Goal: Task Accomplishment & Management: Complete application form

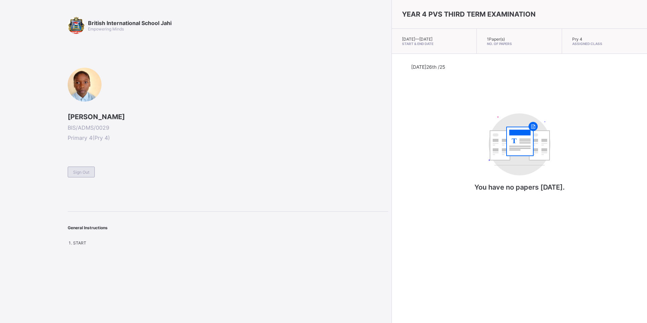
click at [85, 168] on div "Sign Out" at bounding box center [81, 171] width 27 height 11
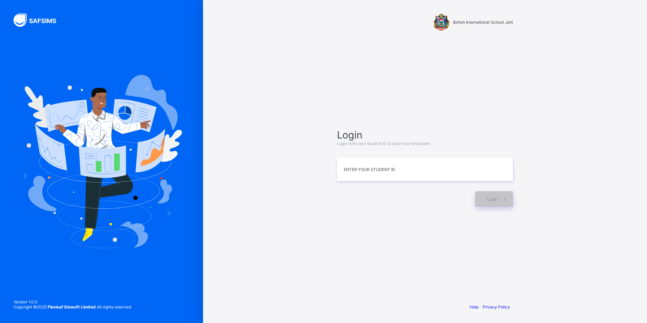
click at [646, 101] on html "British International School Jahi Login Login with your student ID to take your…" at bounding box center [323, 161] width 647 height 323
click at [382, 162] on input at bounding box center [425, 169] width 176 height 24
click at [407, 172] on input at bounding box center [425, 169] width 176 height 24
type input "**********"
click at [507, 199] on icon at bounding box center [504, 199] width 7 height 6
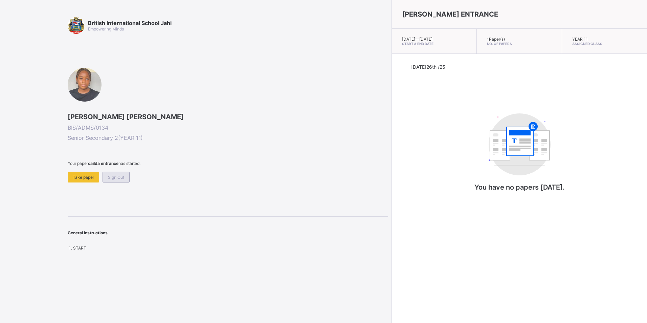
click at [116, 173] on div "Sign Out" at bounding box center [115, 176] width 27 height 11
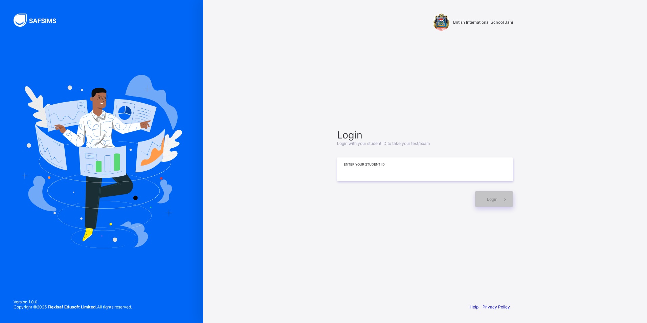
click at [350, 173] on input at bounding box center [425, 169] width 176 height 24
click at [495, 199] on span "Login" at bounding box center [492, 198] width 10 height 5
click at [382, 173] on input "**********" at bounding box center [425, 169] width 176 height 24
type input "**********"
click at [485, 199] on div "Login" at bounding box center [494, 199] width 38 height 16
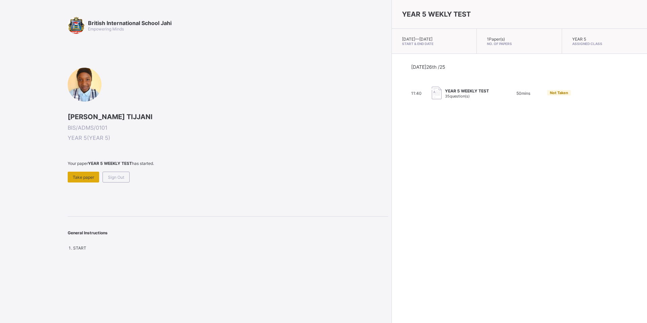
click at [81, 173] on div "Take paper" at bounding box center [83, 176] width 31 height 11
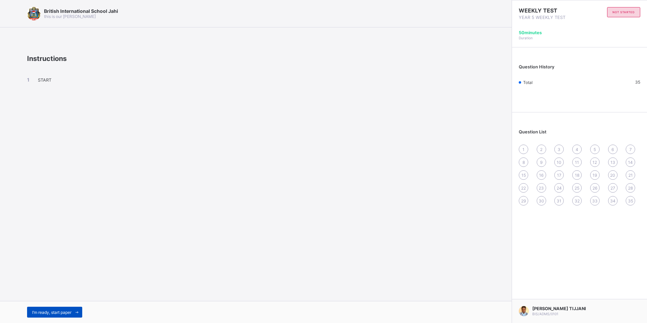
click at [52, 309] on span "I’m ready, start paper" at bounding box center [51, 311] width 39 height 5
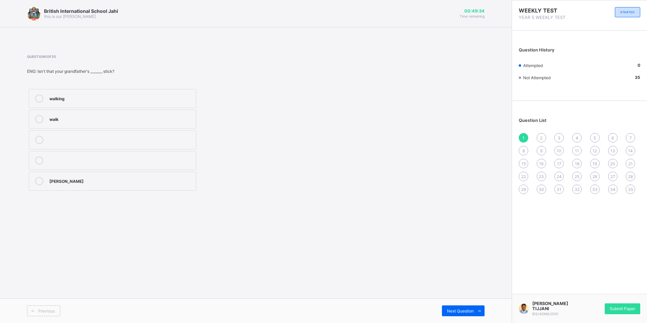
click at [128, 104] on label "walking" at bounding box center [112, 98] width 167 height 19
click at [461, 305] on div "Previous Next Question" at bounding box center [255, 310] width 511 height 25
click at [467, 303] on div "Previous Next Question" at bounding box center [255, 310] width 511 height 25
click at [464, 312] on span "Next Question" at bounding box center [460, 310] width 27 height 5
click at [95, 158] on div "wiser" at bounding box center [120, 159] width 143 height 7
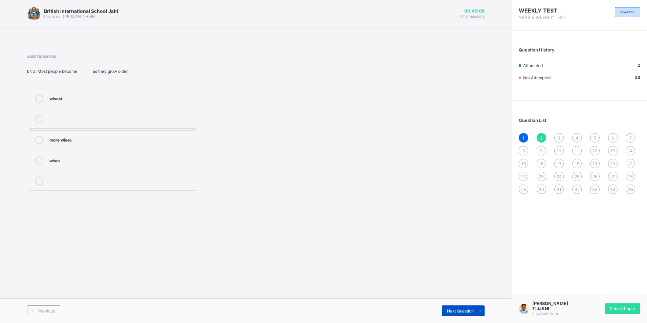
click at [461, 308] on span "Next Question" at bounding box center [460, 310] width 27 height 5
click at [71, 142] on div "most intelligent" at bounding box center [120, 139] width 143 height 7
click at [100, 141] on div "most intelligent" at bounding box center [120, 139] width 143 height 7
click at [449, 307] on div "Next Question" at bounding box center [463, 310] width 43 height 11
click at [63, 161] on div "tall" at bounding box center [120, 159] width 143 height 7
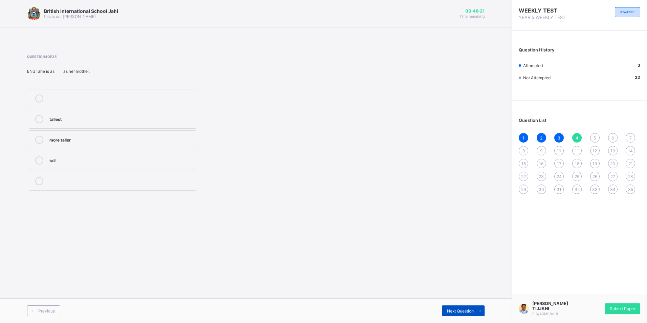
click at [467, 308] on span "Next Question" at bounding box center [460, 310] width 27 height 5
click at [60, 96] on div "oldest" at bounding box center [120, 97] width 143 height 7
click at [457, 308] on span "Next Question" at bounding box center [460, 310] width 27 height 5
click at [97, 124] on label "Pull-up" at bounding box center [112, 119] width 167 height 19
click at [98, 176] on label "Press-up" at bounding box center [112, 180] width 167 height 19
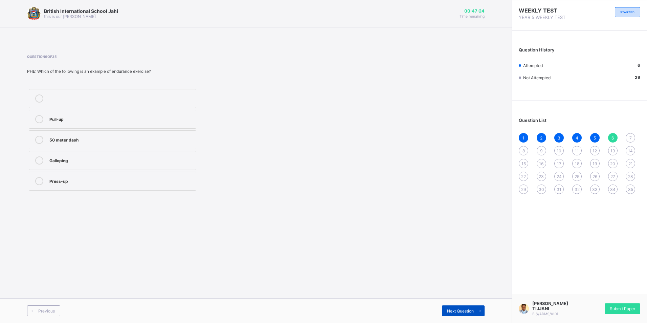
click at [473, 311] on span "Next Question" at bounding box center [460, 310] width 27 height 5
click at [56, 171] on label "3" at bounding box center [112, 180] width 167 height 19
click at [476, 308] on span at bounding box center [478, 310] width 11 height 11
click at [73, 158] on div "Speed" at bounding box center [120, 159] width 143 height 7
click at [68, 138] on div "Strength" at bounding box center [120, 139] width 143 height 7
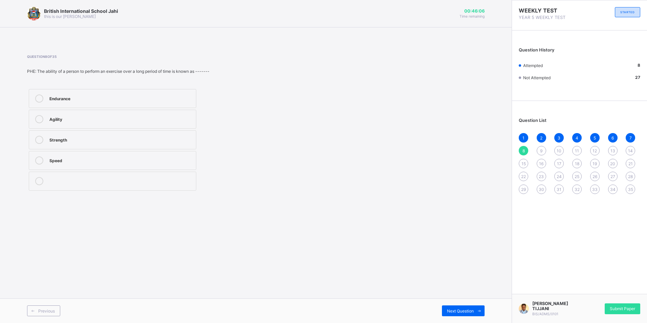
click at [73, 114] on label "Agility" at bounding box center [112, 119] width 167 height 19
click at [70, 96] on div "Endurance" at bounding box center [120, 97] width 143 height 7
click at [64, 137] on div "Strength" at bounding box center [120, 139] width 143 height 7
click at [463, 310] on span "Next Question" at bounding box center [460, 310] width 27 height 5
click at [67, 141] on div "Dancing" at bounding box center [120, 139] width 143 height 7
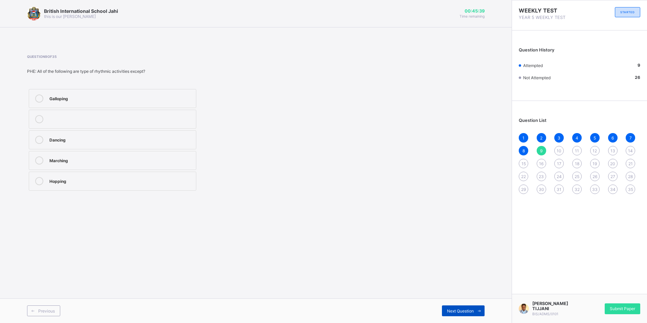
click at [480, 308] on icon at bounding box center [479, 310] width 5 height 4
click at [121, 116] on div "Rhythmic activities" at bounding box center [120, 118] width 143 height 7
click at [454, 305] on div "Next Question" at bounding box center [463, 310] width 43 height 11
click at [64, 119] on div "AU REVOIR" at bounding box center [120, 118] width 143 height 7
drag, startPoint x: 465, startPoint y: 310, endPoint x: 463, endPoint y: 303, distance: 6.7
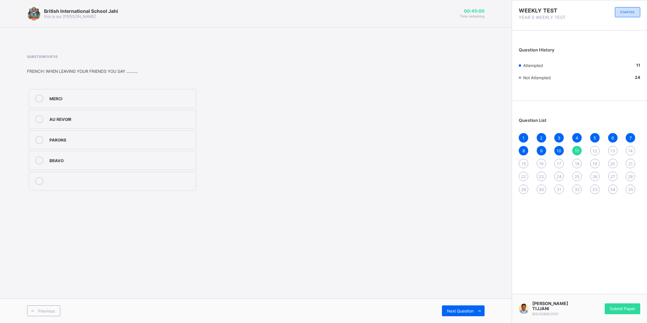
click at [465, 309] on span "Next Question" at bounding box center [460, 310] width 27 height 5
click at [96, 140] on div "BONAPRES MIDI" at bounding box center [120, 139] width 143 height 7
click at [81, 165] on label "BONNE NUIT" at bounding box center [112, 160] width 167 height 19
click at [460, 308] on span "Next Question" at bounding box center [460, 310] width 27 height 5
click at [76, 185] on label "FORTY FIVE" at bounding box center [112, 180] width 167 height 19
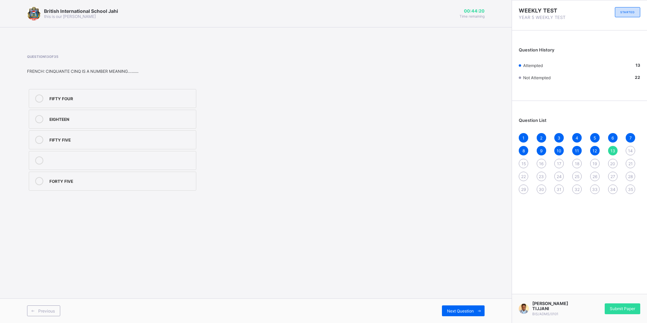
click at [106, 139] on div "FIFTY FIVE" at bounding box center [120, 139] width 143 height 7
click at [466, 307] on div "Next Question" at bounding box center [463, 310] width 43 height 11
click at [50, 153] on label "42" at bounding box center [112, 160] width 167 height 19
click at [443, 308] on div "Next Question" at bounding box center [463, 310] width 43 height 11
click at [117, 123] on div "39" at bounding box center [120, 119] width 143 height 8
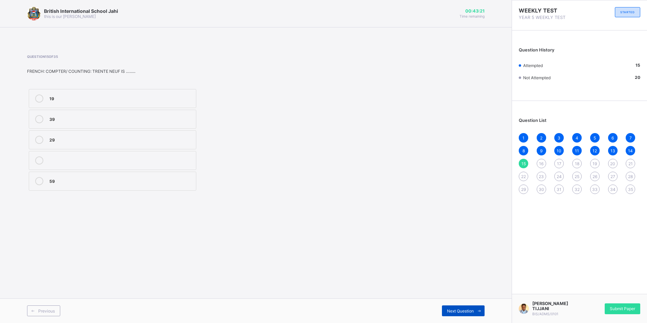
click at [461, 311] on span "Next Question" at bounding box center [460, 310] width 27 height 5
click at [52, 184] on div "Cannot" at bounding box center [120, 181] width 143 height 8
click at [462, 308] on div "Next Question" at bounding box center [463, 310] width 43 height 11
click at [59, 114] on label "Loyalty" at bounding box center [112, 119] width 167 height 19
click at [476, 311] on span at bounding box center [478, 310] width 11 height 11
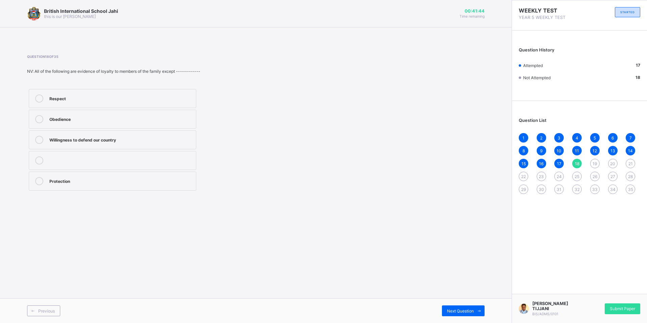
click at [90, 143] on div "Willingness to defend our country" at bounding box center [120, 140] width 143 height 8
click at [475, 306] on span at bounding box center [478, 310] width 11 height 11
click at [65, 158] on div "Unity" at bounding box center [120, 159] width 143 height 7
click at [467, 307] on div "Next Question" at bounding box center [463, 310] width 43 height 11
click at [63, 95] on div "Loyalty" at bounding box center [120, 97] width 143 height 7
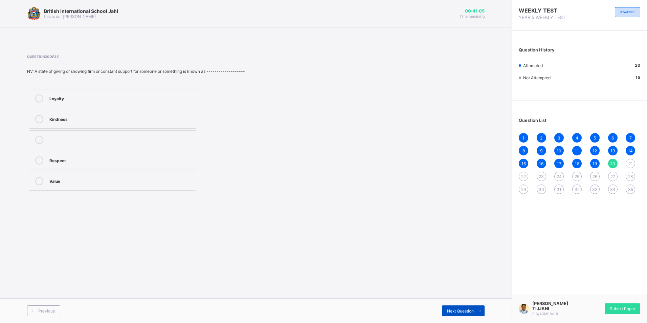
click at [470, 306] on div "Next Question" at bounding box center [463, 310] width 43 height 11
click at [59, 158] on div "2,/5" at bounding box center [120, 159] width 143 height 7
click at [475, 315] on span at bounding box center [478, 310] width 11 height 11
click at [66, 95] on div "500 seconds" at bounding box center [120, 97] width 143 height 7
click at [477, 307] on span at bounding box center [478, 310] width 11 height 11
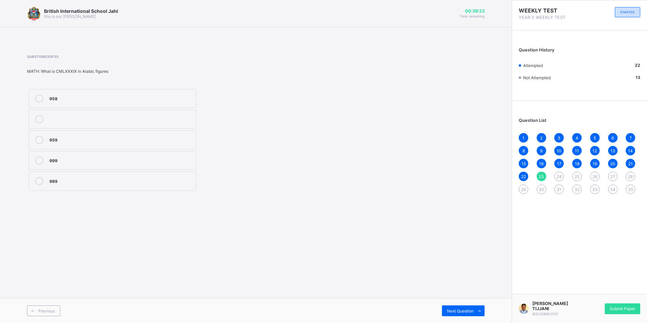
drag, startPoint x: 70, startPoint y: 180, endPoint x: 74, endPoint y: 180, distance: 4.7
click at [70, 181] on div "989" at bounding box center [120, 180] width 143 height 7
click at [471, 304] on div "Previous Next Question" at bounding box center [255, 310] width 511 height 25
click at [465, 309] on span "Next Question" at bounding box center [460, 310] width 27 height 5
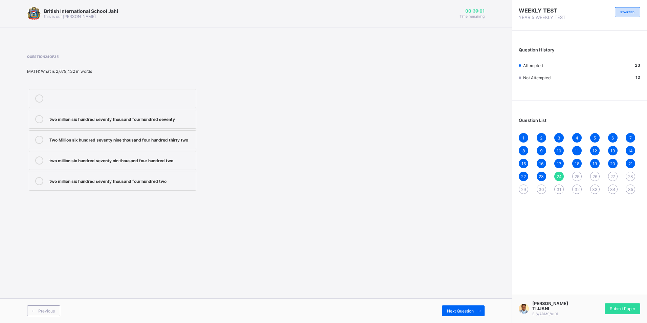
click at [34, 133] on label "Two Million six hundred seventy nine thousand four hundred thirty two" at bounding box center [112, 139] width 167 height 19
click at [450, 311] on span "Next Question" at bounding box center [460, 310] width 27 height 5
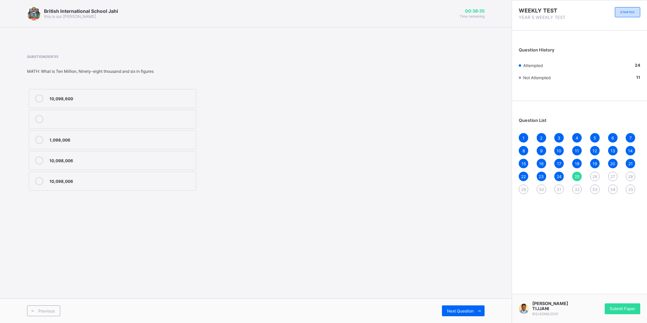
click at [96, 97] on div "10,098,600" at bounding box center [120, 97] width 143 height 7
click at [75, 141] on div "1,098,006" at bounding box center [120, 139] width 143 height 7
drag, startPoint x: 474, startPoint y: 310, endPoint x: 467, endPoint y: 309, distance: 7.5
click at [473, 310] on span at bounding box center [478, 310] width 11 height 11
drag, startPoint x: 64, startPoint y: 181, endPoint x: 75, endPoint y: 188, distance: 12.9
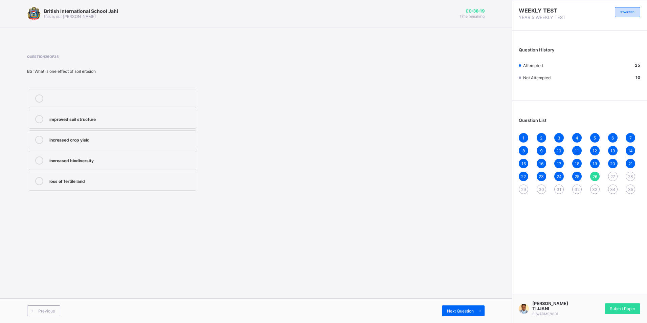
click at [73, 187] on label "loss of fertile land" at bounding box center [112, 180] width 167 height 19
click at [41, 182] on icon at bounding box center [39, 181] width 8 height 8
click at [469, 306] on div "Next Question" at bounding box center [463, 310] width 43 height 11
click at [136, 123] on label "by planting trees" at bounding box center [112, 119] width 167 height 19
click at [479, 307] on span at bounding box center [478, 310] width 11 height 11
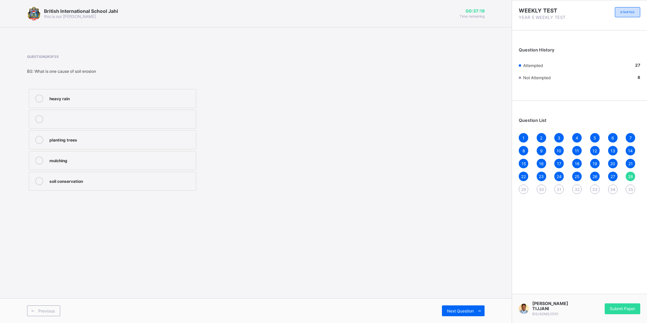
click at [62, 97] on div "heavy rain" at bounding box center [120, 97] width 143 height 7
click at [477, 307] on span at bounding box center [478, 310] width 11 height 11
click at [84, 99] on div "the decomposition of organic matter" at bounding box center [120, 97] width 143 height 7
click at [457, 306] on div "Next Question" at bounding box center [463, 310] width 43 height 11
click at [101, 96] on div "through dust" at bounding box center [120, 97] width 143 height 7
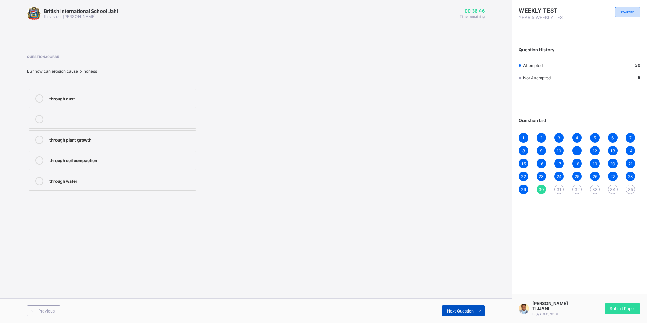
click at [467, 308] on span "Next Question" at bounding box center [460, 310] width 27 height 5
click at [65, 105] on label "Cowpea" at bounding box center [112, 98] width 167 height 19
click at [455, 311] on span "Next Question" at bounding box center [460, 310] width 27 height 5
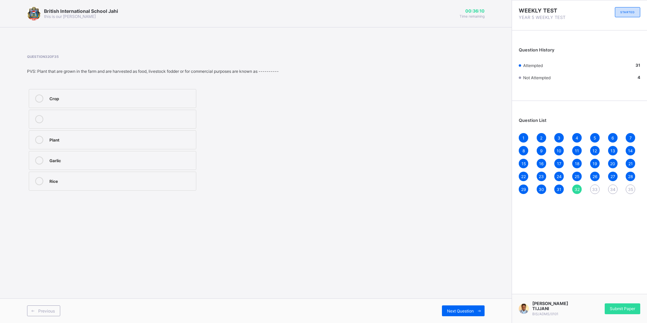
click at [91, 90] on label "Crop" at bounding box center [112, 98] width 167 height 19
click at [465, 308] on span "Next Question" at bounding box center [460, 310] width 27 height 5
click at [91, 95] on div "Orange tree" at bounding box center [120, 97] width 143 height 7
click at [454, 307] on div "Next Question" at bounding box center [463, 310] width 43 height 11
click at [63, 158] on div "Soeing of seed" at bounding box center [120, 159] width 143 height 7
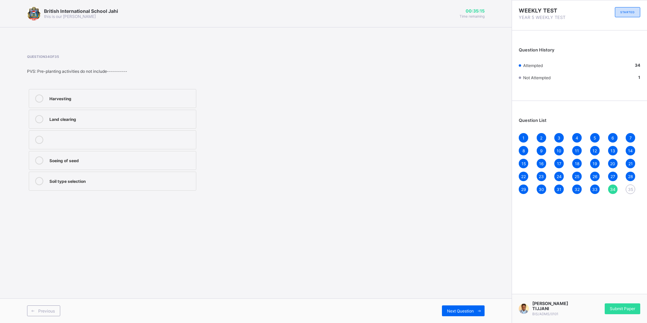
click at [102, 100] on div "Harvesting" at bounding box center [120, 97] width 143 height 7
drag, startPoint x: 94, startPoint y: 163, endPoint x: 105, endPoint y: 175, distance: 16.5
click at [101, 172] on div "Harvesting Land clearing Soeing of seed Soil type selection" at bounding box center [112, 139] width 171 height 105
click at [86, 156] on label "Soeing of seed" at bounding box center [112, 160] width 167 height 19
click at [458, 308] on span "Next Question" at bounding box center [460, 310] width 27 height 5
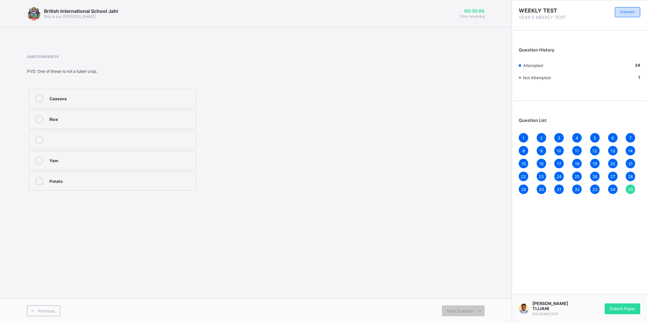
click at [51, 114] on label "Rice" at bounding box center [112, 119] width 167 height 19
click at [636, 307] on div "Submit Paper" at bounding box center [622, 308] width 36 height 11
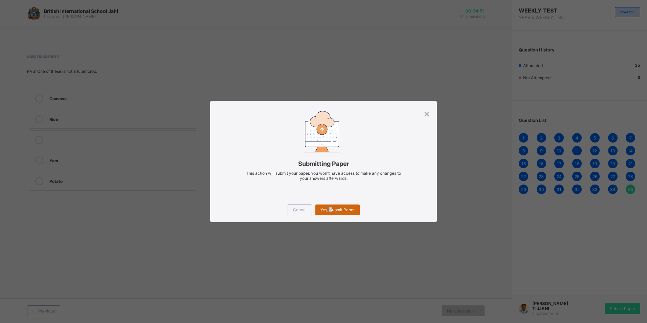
click at [330, 205] on div "Yes, Submit Paper" at bounding box center [337, 209] width 44 height 11
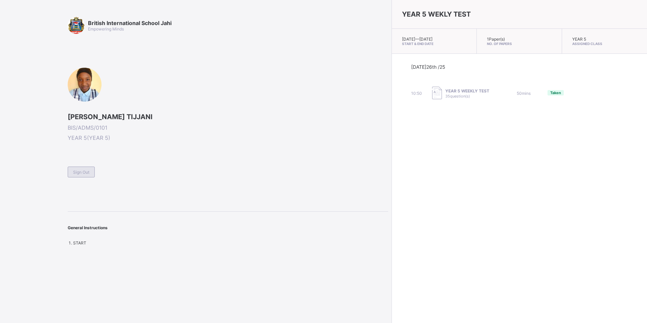
click at [82, 174] on span "Sign Out" at bounding box center [81, 171] width 16 height 5
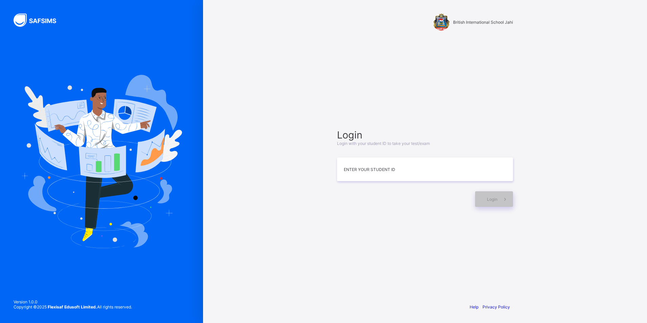
drag, startPoint x: 351, startPoint y: 136, endPoint x: 353, endPoint y: 140, distance: 4.5
click at [351, 136] on span "Login" at bounding box center [425, 135] width 176 height 12
click at [361, 174] on input at bounding box center [425, 169] width 176 height 24
type input "**********"
click at [494, 198] on span "Login" at bounding box center [492, 198] width 10 height 5
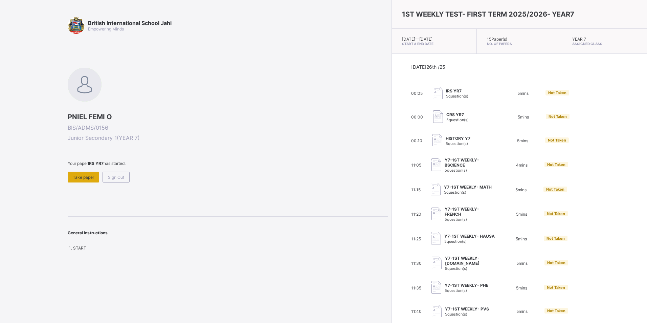
click at [78, 178] on span "Take paper" at bounding box center [83, 177] width 21 height 5
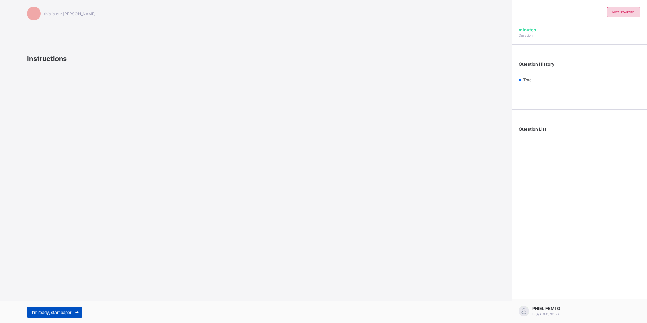
click at [55, 311] on span "I’m ready, start paper" at bounding box center [51, 311] width 39 height 5
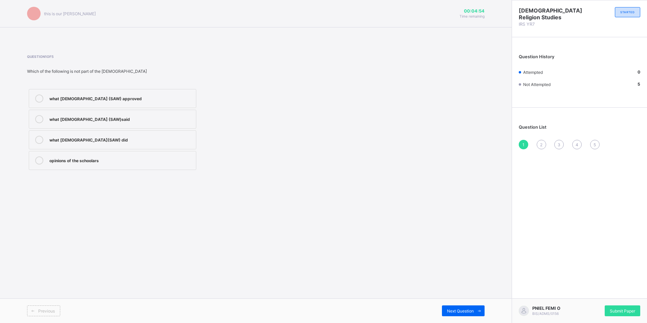
click at [81, 98] on div "what prophet (SAW) approved" at bounding box center [120, 97] width 143 height 7
click at [623, 308] on span "Submit Paper" at bounding box center [621, 310] width 25 height 5
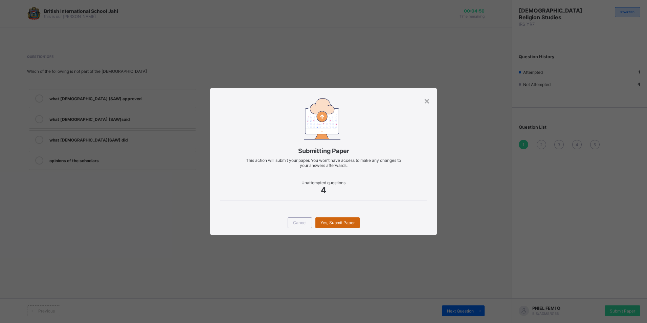
click at [337, 226] on div "Yes, Submit Paper" at bounding box center [337, 222] width 44 height 11
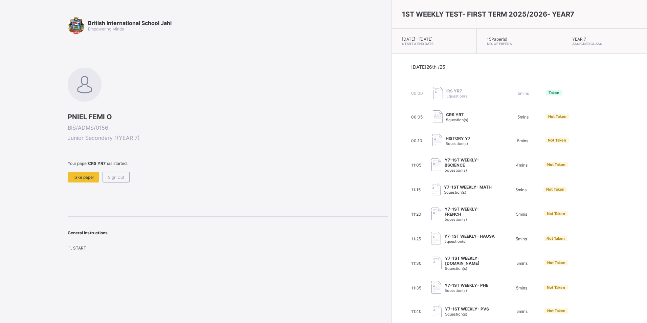
click at [433, 116] on img at bounding box center [438, 116] width 10 height 13
click at [433, 114] on img at bounding box center [438, 116] width 10 height 13
click at [433, 112] on img at bounding box center [438, 116] width 10 height 13
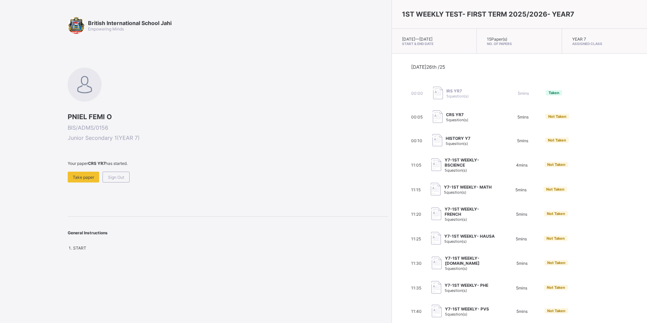
click at [433, 112] on img at bounding box center [438, 116] width 10 height 13
drag, startPoint x: 403, startPoint y: 116, endPoint x: 410, endPoint y: 113, distance: 7.6
drag, startPoint x: 410, startPoint y: 113, endPoint x: 397, endPoint y: 104, distance: 15.3
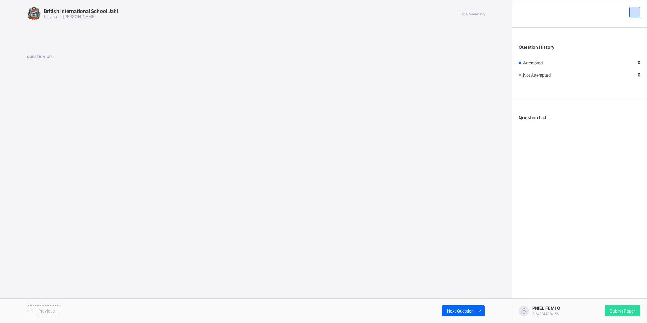
click at [539, 118] on span "Question List" at bounding box center [532, 117] width 28 height 5
drag, startPoint x: 540, startPoint y: 113, endPoint x: 532, endPoint y: 103, distance: 12.8
click at [532, 103] on div "Question List" at bounding box center [579, 119] width 135 height 36
click at [455, 309] on span "Next Question" at bounding box center [460, 310] width 27 height 5
click at [626, 311] on span "Submit Paper" at bounding box center [621, 310] width 25 height 5
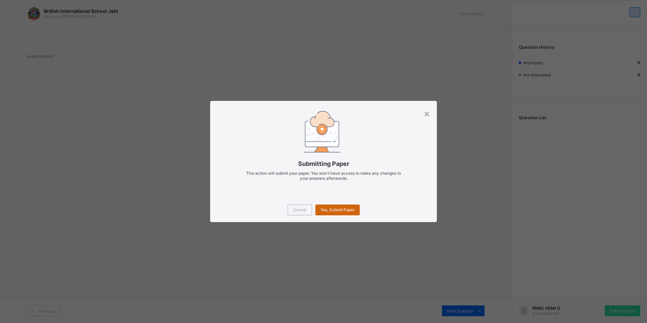
click at [337, 207] on span "Yes, Submit Paper" at bounding box center [337, 209] width 34 height 5
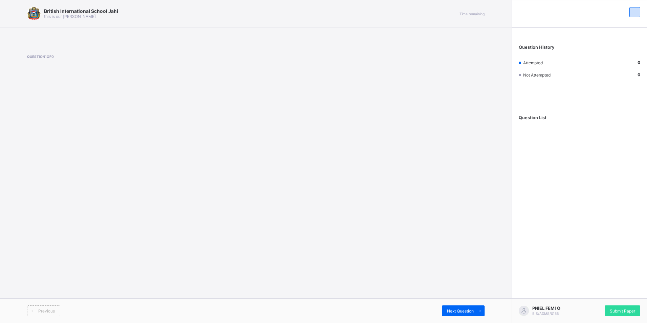
click at [529, 63] on span "Attempted" at bounding box center [533, 62] width 20 height 5
drag, startPoint x: 529, startPoint y: 63, endPoint x: 538, endPoint y: 54, distance: 12.4
click at [538, 54] on div "Question History Attempted 0 Not Attempted 0" at bounding box center [579, 64] width 135 height 67
click at [533, 48] on span "Question History" at bounding box center [536, 47] width 36 height 5
drag, startPoint x: 533, startPoint y: 48, endPoint x: 536, endPoint y: 52, distance: 5.8
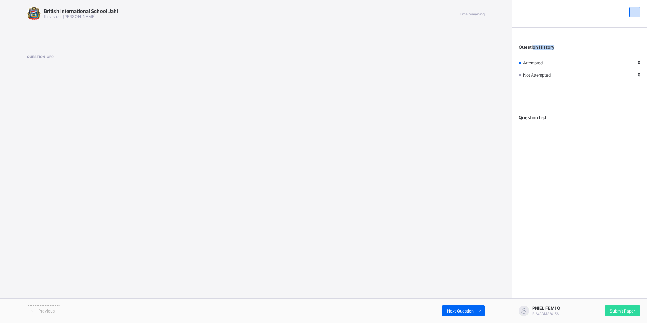
click at [536, 52] on div "Question History Attempted 0 Not Attempted 0" at bounding box center [579, 64] width 135 height 67
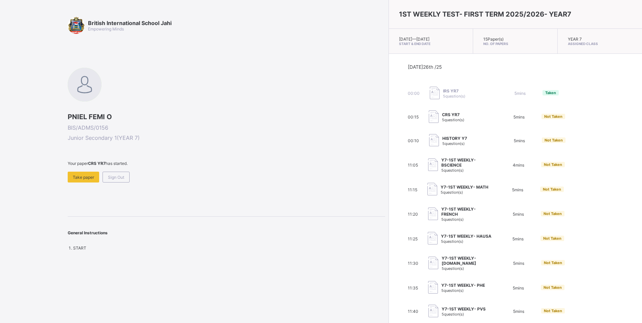
click at [118, 184] on div "British International School Jahi Empowering Minds PNIEL FEMI O BIS/ADMS/0156 J…" at bounding box center [226, 133] width 317 height 233
click at [121, 180] on div "Sign Out" at bounding box center [115, 176] width 27 height 11
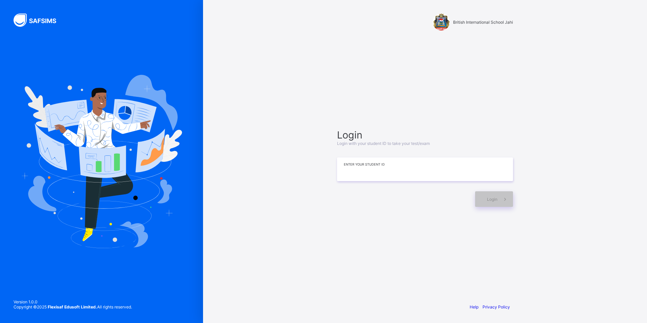
click at [414, 162] on input at bounding box center [425, 169] width 176 height 24
type input "**********"
click at [515, 201] on div "**********" at bounding box center [424, 168] width 189 height 232
click at [497, 196] on span "Login" at bounding box center [492, 198] width 10 height 5
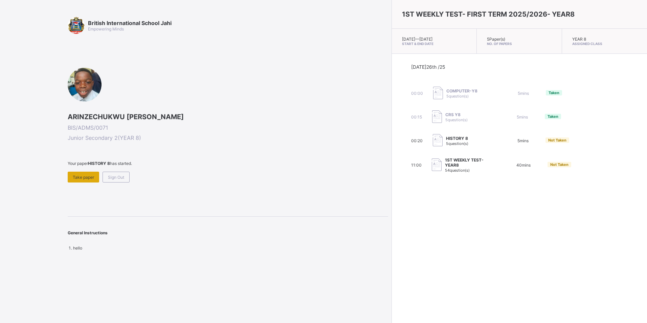
click at [90, 177] on span "Take paper" at bounding box center [83, 177] width 21 height 5
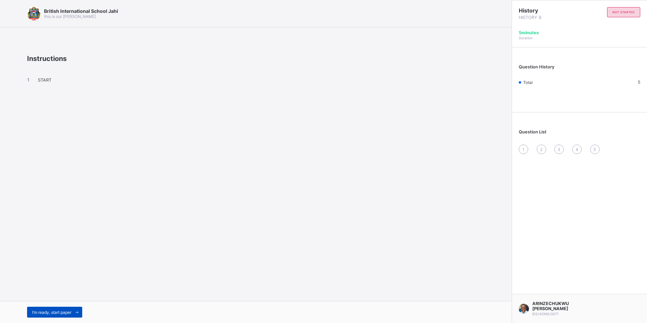
click at [44, 317] on div "I’m ready, start paper" at bounding box center [54, 311] width 55 height 11
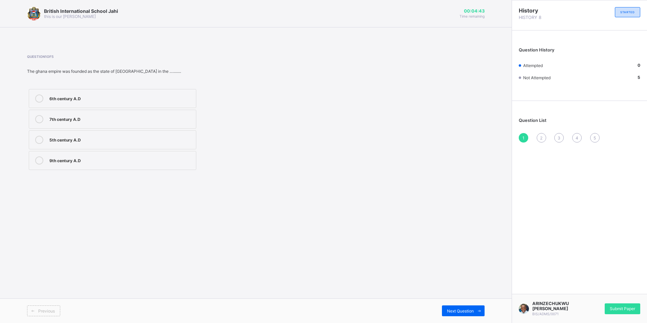
click at [118, 101] on div "6th century A.D" at bounding box center [120, 98] width 143 height 8
click at [478, 310] on icon at bounding box center [479, 310] width 5 height 4
click at [84, 137] on div "awka" at bounding box center [120, 139] width 143 height 7
click at [478, 313] on icon at bounding box center [479, 310] width 5 height 4
click at [139, 104] on label "800 & [DATE]" at bounding box center [112, 98] width 167 height 19
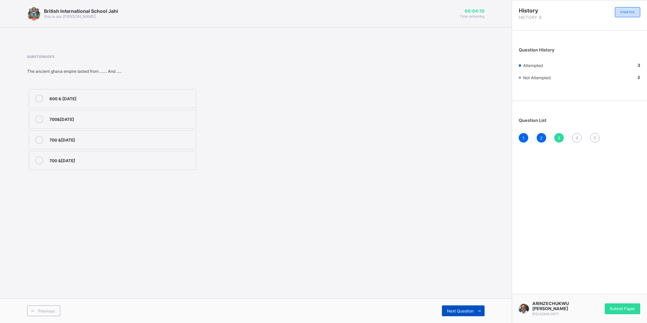
click at [468, 309] on span "Next Question" at bounding box center [460, 310] width 27 height 5
click at [89, 140] on div "[GEOGRAPHIC_DATA]" at bounding box center [120, 139] width 143 height 7
click at [479, 308] on icon at bounding box center [479, 310] width 5 height 4
click at [108, 157] on div "comon Era" at bounding box center [120, 159] width 143 height 7
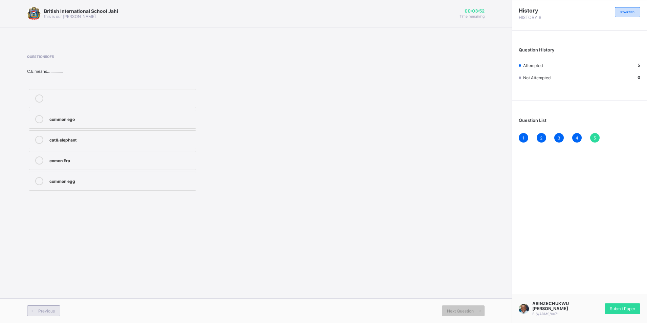
click at [41, 314] on div "Previous" at bounding box center [43, 310] width 33 height 11
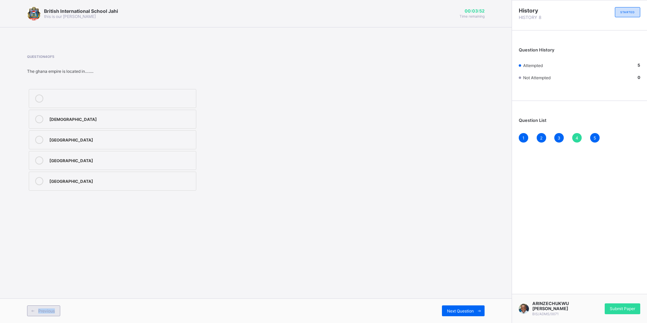
click at [41, 313] on div "Previous" at bounding box center [43, 310] width 33 height 11
click at [41, 313] on span "Previous" at bounding box center [46, 310] width 17 height 5
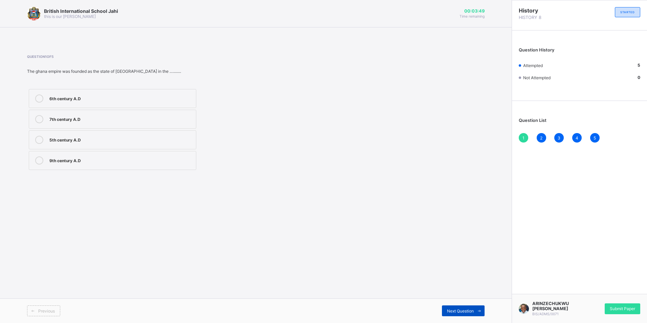
click at [479, 310] on icon at bounding box center [479, 310] width 5 height 4
click at [473, 311] on span "Next Question" at bounding box center [460, 310] width 27 height 5
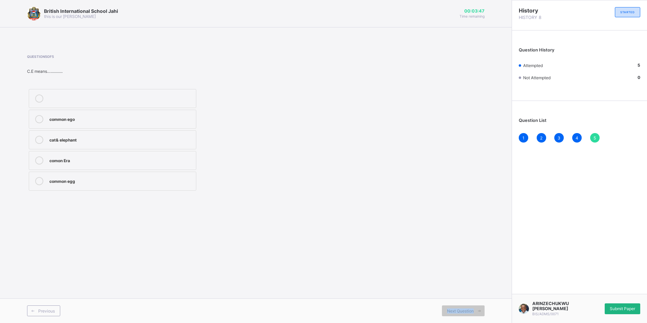
click at [621, 310] on span "Submit Paper" at bounding box center [621, 308] width 25 height 5
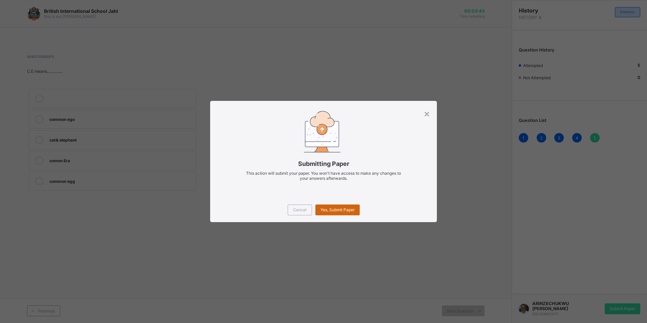
click at [350, 212] on div "Yes, Submit Paper" at bounding box center [337, 209] width 44 height 11
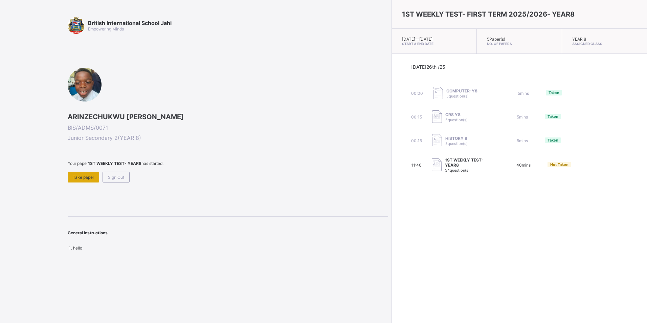
click at [81, 177] on span "Take paper" at bounding box center [83, 177] width 21 height 5
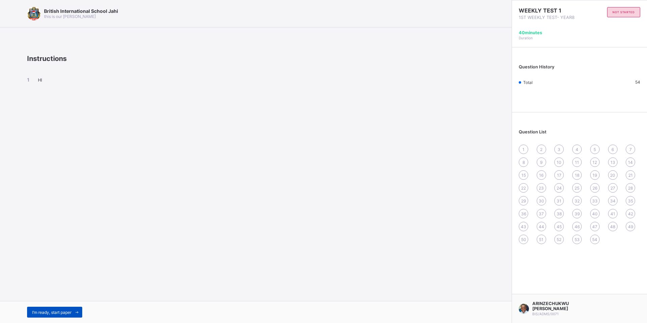
click at [73, 311] on span at bounding box center [76, 311] width 11 height 11
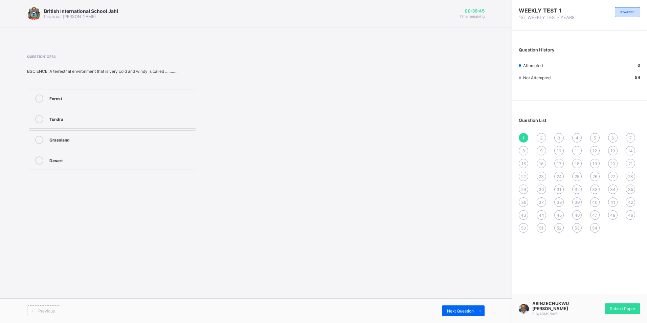
click at [95, 119] on div "Tundra" at bounding box center [120, 118] width 143 height 7
click at [481, 314] on span at bounding box center [478, 310] width 11 height 11
click at [80, 158] on div "Kantongora" at bounding box center [120, 159] width 143 height 7
click at [473, 311] on span "Next Question" at bounding box center [460, 310] width 27 height 5
click at [116, 126] on label "Quality" at bounding box center [112, 119] width 167 height 19
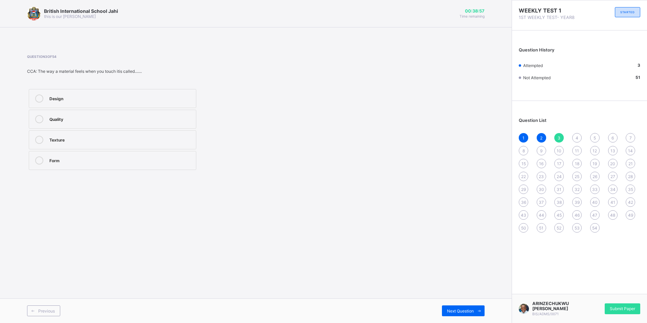
click at [86, 156] on div "Form" at bounding box center [120, 159] width 143 height 7
click at [482, 315] on span at bounding box center [478, 310] width 11 height 11
click at [67, 164] on div "Habitat" at bounding box center [120, 160] width 143 height 8
click at [470, 310] on span "Next Question" at bounding box center [460, 310] width 27 height 5
click at [525, 152] on div "8" at bounding box center [522, 150] width 9 height 9
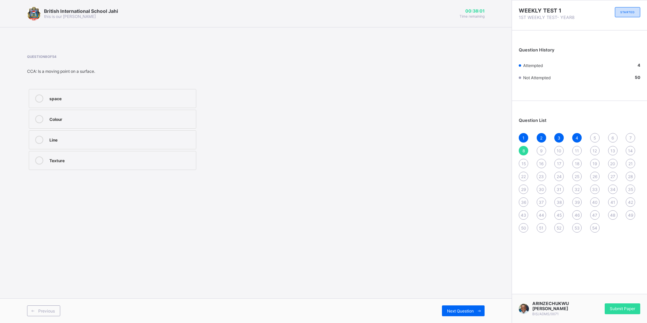
click at [79, 165] on label "Texture" at bounding box center [112, 160] width 167 height 19
click at [463, 312] on span "Next Question" at bounding box center [460, 310] width 27 height 5
drag, startPoint x: 526, startPoint y: 165, endPoint x: 523, endPoint y: 173, distance: 9.3
click at [525, 168] on div "1 2 3 4 5 6 7 8 9 10 11 12 13 14 15 16 17 18 19 20 21 22 23 24 25 26 27 28 29 3…" at bounding box center [578, 182] width 121 height 99
click at [525, 161] on span "15" at bounding box center [523, 163] width 4 height 5
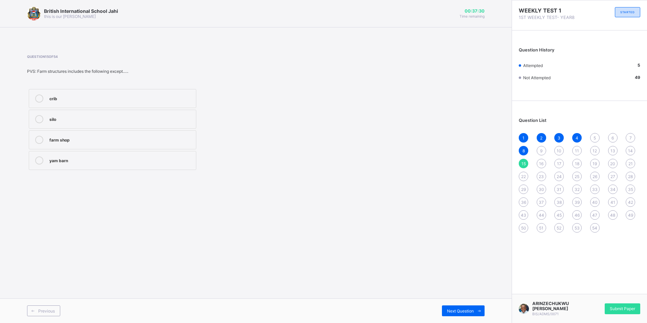
click at [60, 116] on div "silo" at bounding box center [120, 118] width 143 height 7
click at [519, 177] on div "22" at bounding box center [522, 175] width 9 height 9
click at [84, 98] on div "Receptionist" at bounding box center [120, 97] width 143 height 7
click at [521, 186] on div "29" at bounding box center [522, 188] width 9 height 9
click at [107, 159] on div "makwalllato" at bounding box center [120, 159] width 143 height 7
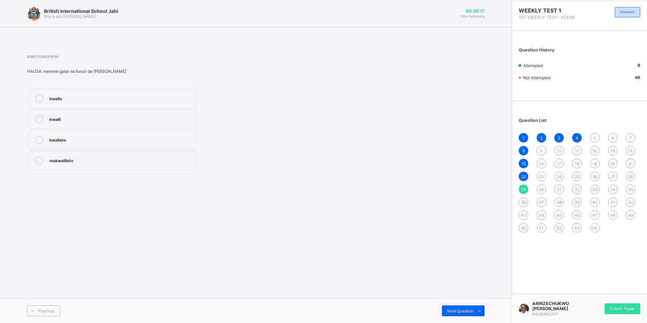
click at [523, 203] on span "36" at bounding box center [523, 202] width 5 height 5
click at [84, 99] on div "12" at bounding box center [120, 97] width 143 height 7
click at [525, 215] on span "43" at bounding box center [522, 214] width 5 height 5
click at [80, 143] on div "At" at bounding box center [120, 140] width 143 height 8
click at [463, 309] on span "Next Question" at bounding box center [460, 310] width 27 height 5
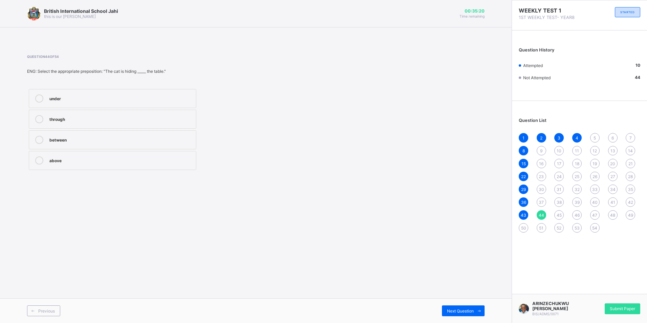
click at [91, 103] on label "under" at bounding box center [112, 98] width 167 height 19
click at [449, 309] on span "Next Question" at bounding box center [460, 310] width 27 height 5
click at [54, 313] on span "Previous" at bounding box center [46, 310] width 17 height 5
click at [523, 225] on span "50" at bounding box center [523, 227] width 5 height 5
click at [151, 142] on div "Looking, listening, and feeling for breath" at bounding box center [120, 139] width 143 height 7
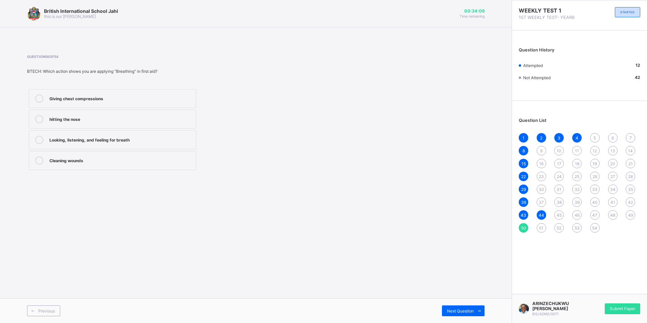
click at [544, 228] on div "51" at bounding box center [540, 227] width 9 height 9
click at [131, 118] on div "Tilting the head and lifting the chin" at bounding box center [120, 118] width 143 height 7
click at [111, 163] on div "Giving chest compressions" at bounding box center [120, 160] width 143 height 8
click at [170, 125] on label "Tilting the head and lifting the chin" at bounding box center [112, 119] width 167 height 19
click at [457, 311] on span "Next Question" at bounding box center [460, 310] width 27 height 5
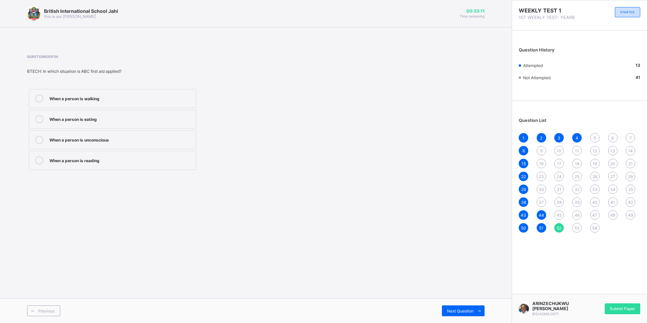
click at [128, 137] on div "When a person is unconscious" at bounding box center [120, 139] width 143 height 7
drag, startPoint x: 465, startPoint y: 311, endPoint x: 464, endPoint y: 317, distance: 5.6
click at [464, 317] on div "Previous Next Question" at bounding box center [255, 310] width 511 height 25
drag, startPoint x: 464, startPoint y: 317, endPoint x: 466, endPoint y: 311, distance: 6.0
click at [466, 311] on span "Next Question" at bounding box center [460, 310] width 27 height 5
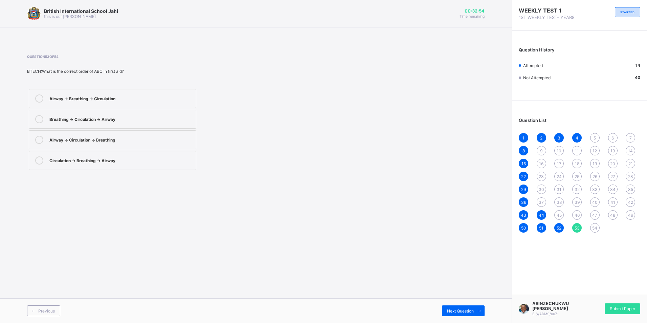
click at [129, 95] on div "Airway → Breathing → Circulation" at bounding box center [120, 97] width 143 height 7
click at [451, 308] on span "Next Question" at bounding box center [460, 310] width 27 height 5
click at [117, 142] on div "Giving chest compressions" at bounding box center [120, 139] width 143 height 7
click at [597, 213] on span "47" at bounding box center [594, 214] width 5 height 5
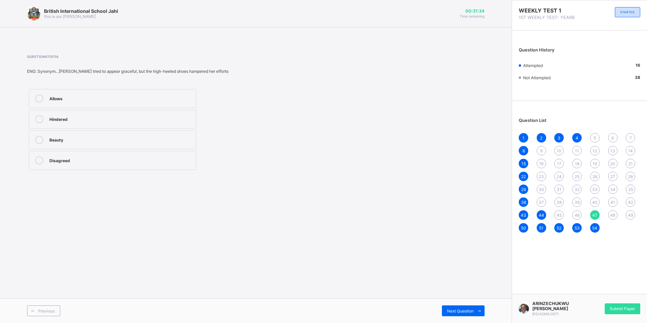
click at [85, 151] on div "Allows Hindered Beauty Disagreed" at bounding box center [112, 129] width 171 height 84
click at [87, 141] on div "Beauty" at bounding box center [120, 139] width 143 height 7
click at [480, 313] on icon at bounding box center [479, 310] width 5 height 4
click at [92, 133] on label "aerial habitat" at bounding box center [112, 139] width 167 height 19
click at [97, 158] on div "top-tree habitat" at bounding box center [120, 159] width 143 height 7
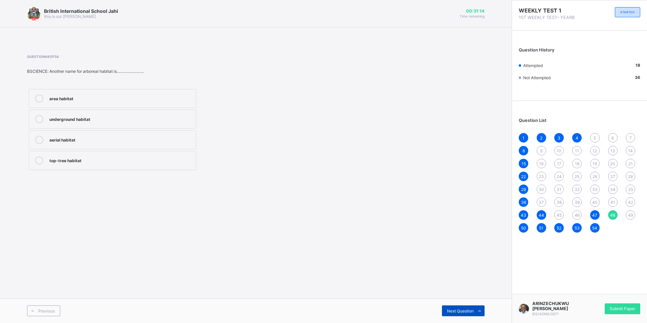
click at [466, 307] on div "Next Question" at bounding box center [463, 310] width 43 height 11
click at [88, 100] on div "Adaptation" at bounding box center [120, 97] width 143 height 7
click at [633, 201] on div "42" at bounding box center [629, 201] width 9 height 9
click at [105, 161] on div "Always tell the truth" at bounding box center [120, 159] width 143 height 7
click at [632, 187] on span "35" at bounding box center [630, 189] width 5 height 5
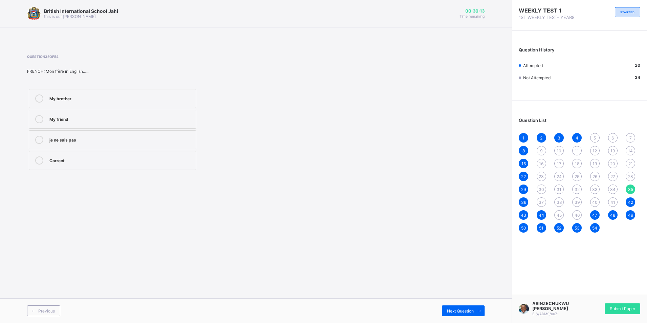
click at [78, 95] on div "My brother" at bounding box center [120, 97] width 143 height 7
click at [631, 176] on span "28" at bounding box center [630, 176] width 5 height 5
click at [75, 139] on div "ba bu ilmi" at bounding box center [120, 139] width 143 height 7
click at [631, 166] on div "21" at bounding box center [629, 163] width 9 height 9
click at [76, 177] on div "Courage" at bounding box center [120, 180] width 143 height 7
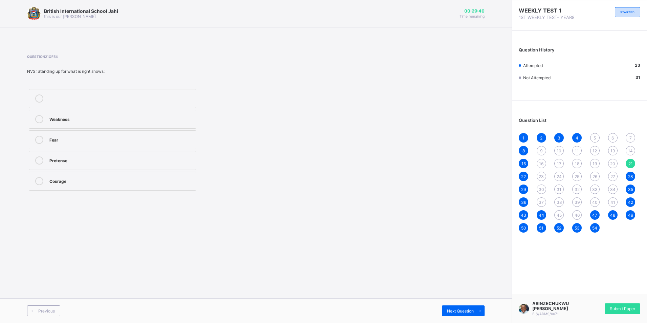
click at [629, 149] on span "14" at bounding box center [630, 150] width 5 height 5
click at [89, 97] on div "Farm buildings" at bounding box center [120, 97] width 143 height 7
click at [129, 118] on div "farm structures" at bounding box center [120, 118] width 143 height 7
click at [631, 137] on span "7" at bounding box center [630, 137] width 2 height 5
click at [90, 96] on div "Cheating" at bounding box center [120, 97] width 143 height 7
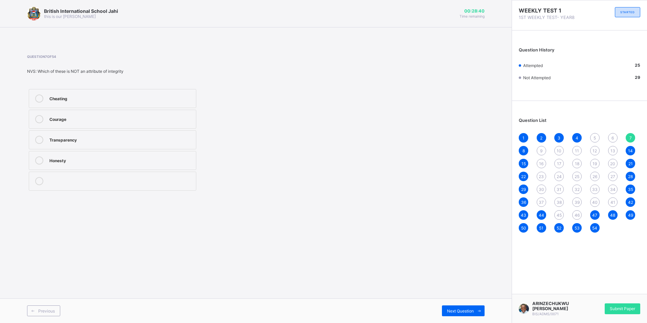
click at [613, 136] on span "6" at bounding box center [612, 137] width 2 height 5
click at [75, 98] on div "Yes" at bounding box center [120, 97] width 143 height 7
click at [591, 138] on div "5" at bounding box center [594, 137] width 9 height 9
click at [71, 158] on div "Form" at bounding box center [120, 159] width 143 height 7
click at [556, 212] on span "45" at bounding box center [558, 214] width 5 height 5
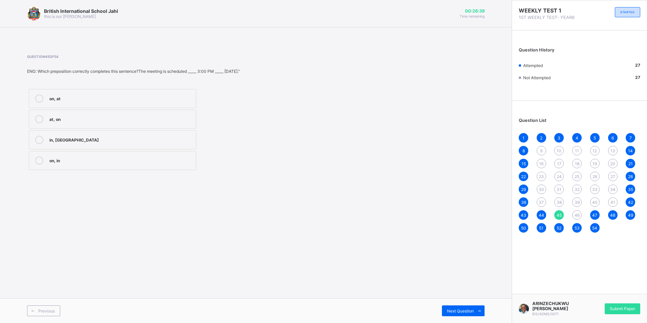
click at [129, 121] on div "at, on" at bounding box center [120, 118] width 143 height 7
click at [481, 313] on icon at bounding box center [479, 310] width 5 height 4
click at [90, 123] on div "Listen to" at bounding box center [120, 119] width 143 height 8
click at [542, 204] on span "37" at bounding box center [540, 202] width 5 height 5
click at [152, 109] on div "b3 b-1 b1 b2" at bounding box center [112, 129] width 171 height 84
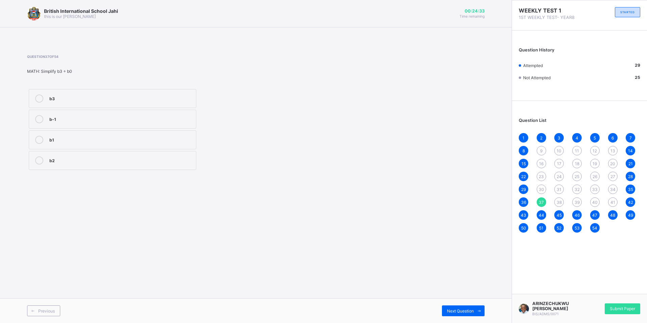
click at [154, 104] on label "b3" at bounding box center [112, 98] width 167 height 19
click at [482, 311] on span at bounding box center [478, 310] width 11 height 11
click at [95, 142] on div "Trustworthiness" at bounding box center [120, 139] width 143 height 7
click at [471, 310] on span "Next Question" at bounding box center [460, 310] width 27 height 5
click at [74, 101] on div "1600" at bounding box center [120, 97] width 143 height 7
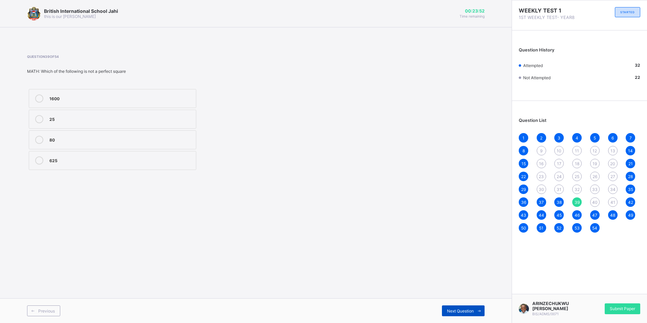
click at [474, 312] on span at bounding box center [478, 310] width 11 height 11
click at [110, 116] on div "15, 21, 28, 36" at bounding box center [120, 118] width 143 height 7
click at [454, 310] on span "Next Question" at bounding box center [460, 310] width 27 height 5
click at [65, 119] on div "15" at bounding box center [120, 118] width 143 height 7
click at [541, 186] on div "30" at bounding box center [540, 188] width 9 height 9
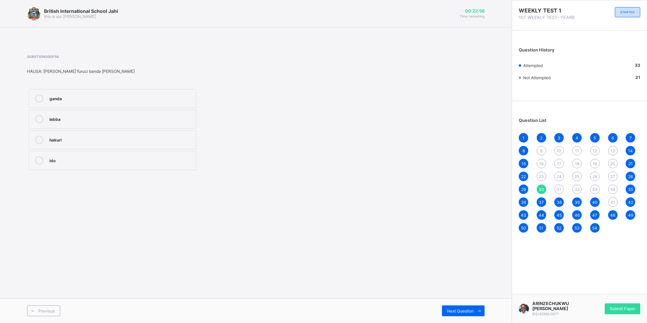
click at [540, 149] on span "9" at bounding box center [541, 150] width 2 height 5
click at [115, 135] on label "Element of design" at bounding box center [112, 139] width 167 height 19
click at [544, 163] on div "16" at bounding box center [540, 163] width 9 height 9
click at [111, 118] on div "Human Trafficking" at bounding box center [120, 118] width 143 height 7
click at [539, 175] on span "23" at bounding box center [540, 176] width 5 height 5
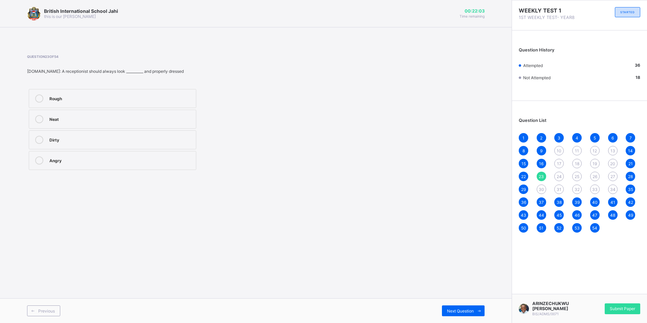
click at [91, 121] on div "Neat" at bounding box center [120, 118] width 143 height 7
click at [541, 190] on span "30" at bounding box center [540, 189] width 5 height 5
click at [88, 131] on label "hakuri" at bounding box center [112, 139] width 167 height 19
click at [556, 187] on div "31" at bounding box center [558, 188] width 9 height 9
click at [88, 133] on label "ihu" at bounding box center [112, 139] width 167 height 19
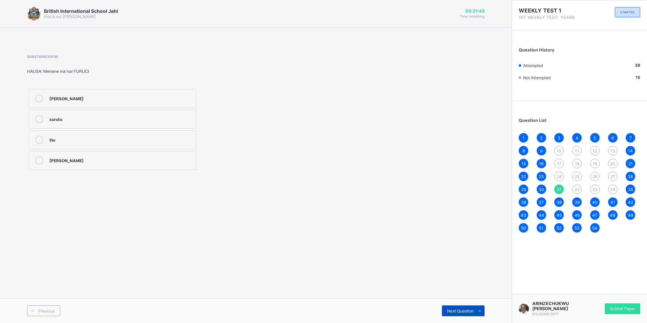
click at [471, 307] on div "Next Question" at bounding box center [463, 310] width 43 height 11
click at [101, 119] on div "Bonne-nuit" at bounding box center [120, 118] width 143 height 7
click at [461, 306] on div "Next Question" at bounding box center [463, 310] width 43 height 11
click at [87, 136] on div "Amazing" at bounding box center [120, 139] width 143 height 7
click at [456, 309] on span "Next Question" at bounding box center [460, 310] width 27 height 5
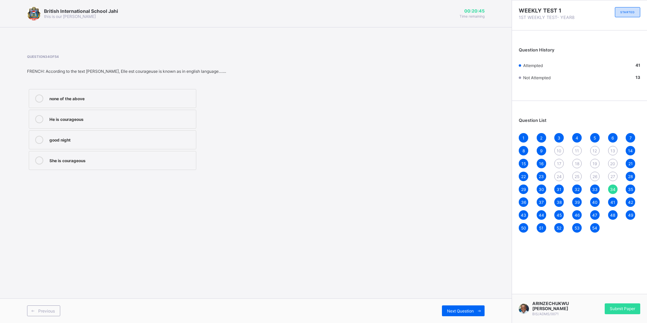
click at [102, 160] on div "She is courageous" at bounding box center [120, 159] width 143 height 7
click at [560, 177] on span "24" at bounding box center [558, 176] width 5 height 5
click at [110, 94] on label "Complain card" at bounding box center [112, 98] width 167 height 19
click at [482, 310] on span at bounding box center [478, 310] width 11 height 11
click at [100, 101] on div "A. Confidentiality" at bounding box center [120, 98] width 143 height 8
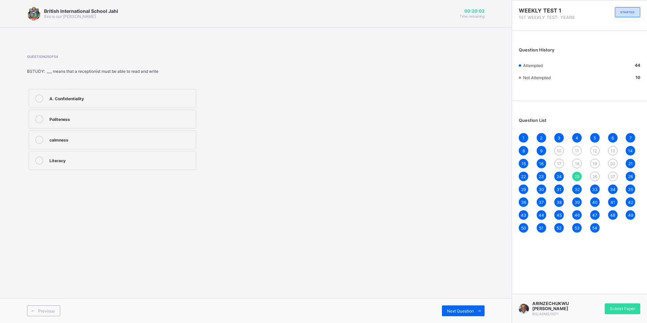
click at [98, 159] on div "Literacy" at bounding box center [120, 159] width 143 height 7
click at [476, 307] on span at bounding box center [478, 310] width 11 height 11
click at [102, 95] on div "entrance" at bounding box center [120, 97] width 143 height 7
click at [477, 313] on span at bounding box center [478, 310] width 11 height 11
drag, startPoint x: 89, startPoint y: 121, endPoint x: 114, endPoint y: 119, distance: 24.8
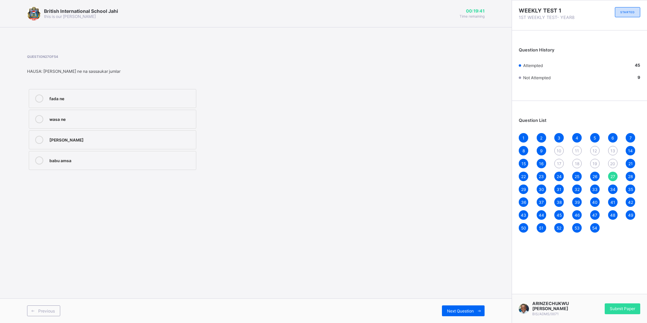
click at [91, 120] on div "wasa ne" at bounding box center [120, 118] width 143 height 7
click at [151, 137] on div "[PERSON_NAME]" at bounding box center [120, 139] width 143 height 7
click at [558, 165] on span "17" at bounding box center [559, 163] width 4 height 5
click at [75, 135] on label "bowy legs" at bounding box center [112, 139] width 167 height 19
click at [478, 313] on span at bounding box center [478, 310] width 11 height 11
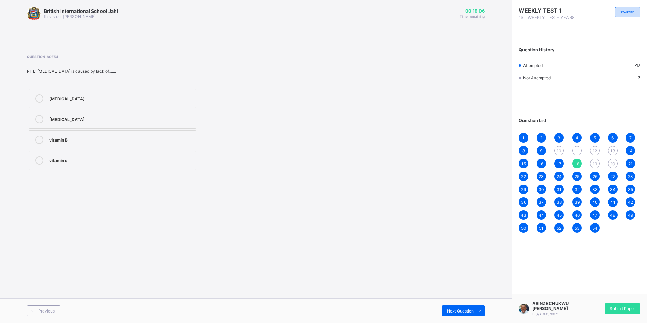
click at [80, 154] on label "vitamin c" at bounding box center [112, 160] width 167 height 19
click at [480, 310] on icon at bounding box center [479, 310] width 5 height 4
click at [114, 119] on div "postural defects" at bounding box center [120, 118] width 143 height 7
click at [120, 138] on div "postural curving" at bounding box center [120, 139] width 143 height 7
click at [478, 309] on icon at bounding box center [479, 310] width 5 height 4
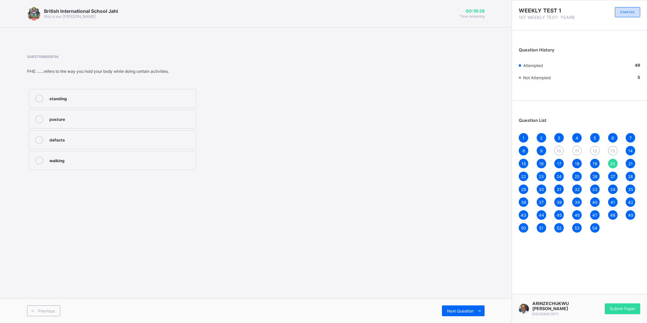
click at [81, 116] on div "posture" at bounding box center [120, 118] width 143 height 7
click at [556, 147] on div "10" at bounding box center [558, 150] width 9 height 9
click at [72, 138] on div "Trust" at bounding box center [120, 139] width 143 height 7
click at [477, 308] on icon at bounding box center [479, 310] width 5 height 4
click at [84, 137] on div "wood" at bounding box center [120, 139] width 143 height 7
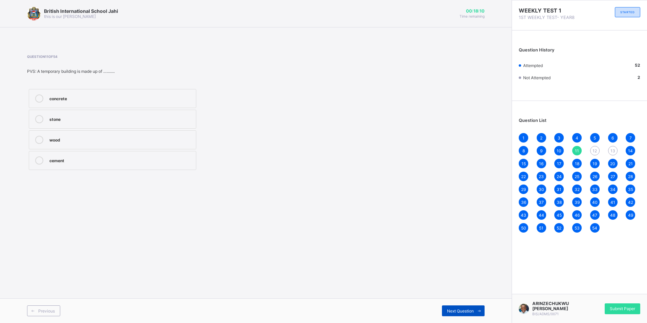
click at [468, 311] on span "Next Question" at bounding box center [460, 310] width 27 height 5
drag, startPoint x: 85, startPoint y: 99, endPoint x: 153, endPoint y: 115, distance: 69.7
click at [94, 99] on div "Fumigation" at bounding box center [120, 97] width 143 height 7
click at [481, 315] on span at bounding box center [478, 310] width 11 height 11
click at [78, 99] on div "barn" at bounding box center [120, 97] width 143 height 7
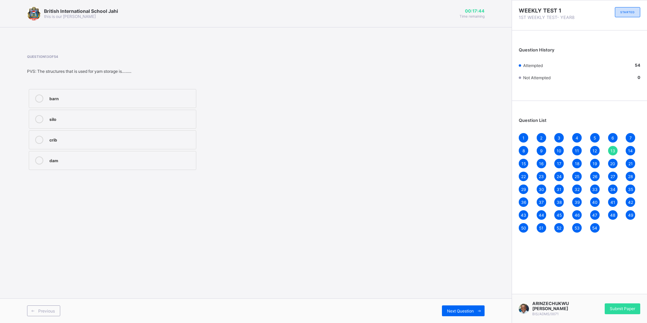
click at [595, 230] on span "54" at bounding box center [594, 227] width 5 height 5
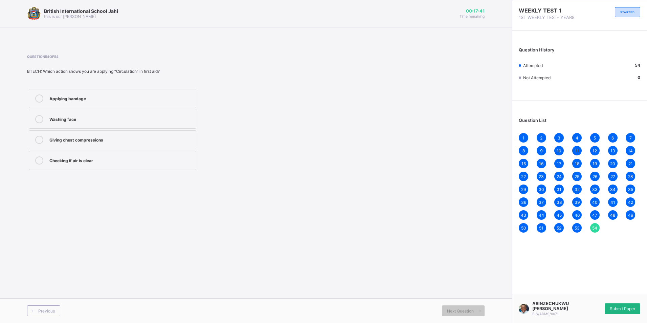
click at [633, 308] on span "Submit Paper" at bounding box center [621, 308] width 25 height 5
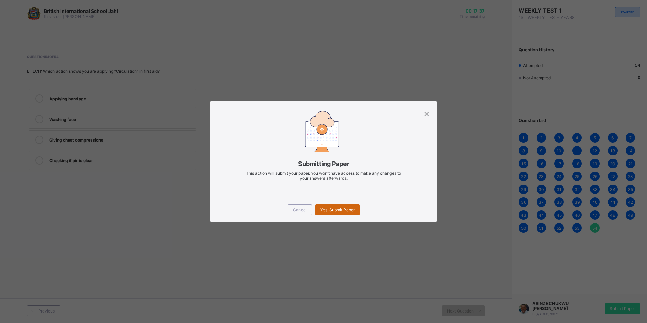
click at [348, 211] on span "Yes, Submit Paper" at bounding box center [337, 209] width 34 height 5
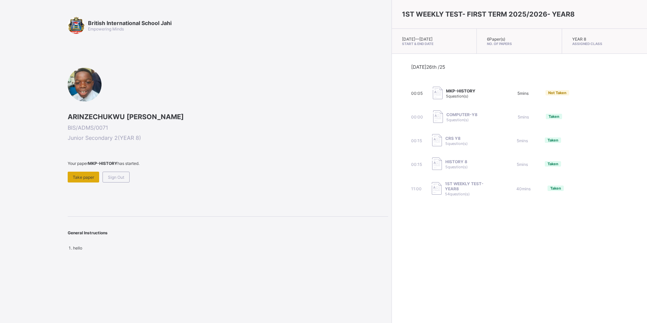
click at [78, 176] on span "Take paper" at bounding box center [83, 177] width 21 height 5
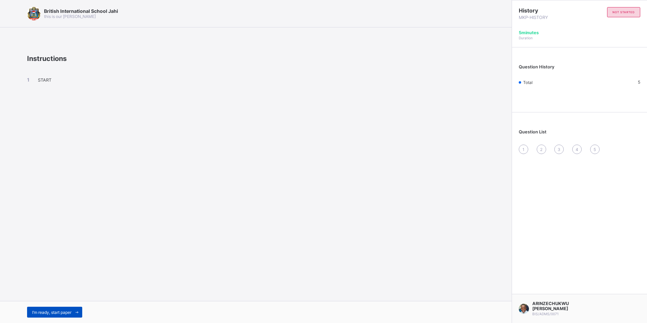
click at [77, 310] on icon at bounding box center [76, 312] width 5 height 4
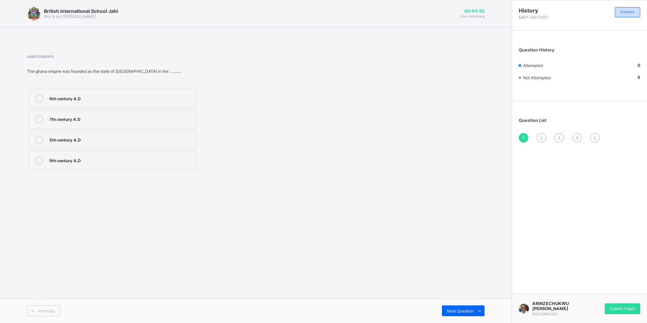
click at [101, 123] on div "7th century A.D" at bounding box center [120, 119] width 143 height 8
click at [474, 309] on span at bounding box center [478, 310] width 11 height 11
drag, startPoint x: 87, startPoint y: 141, endPoint x: 91, endPoint y: 138, distance: 5.3
click at [87, 141] on div "awka" at bounding box center [120, 139] width 143 height 7
click at [471, 306] on div "Next Question" at bounding box center [463, 310] width 43 height 11
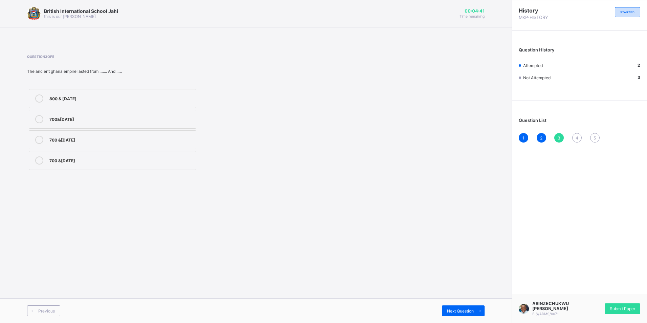
click at [97, 97] on div "800 & [DATE]" at bounding box center [120, 97] width 143 height 7
click at [474, 305] on span at bounding box center [478, 310] width 11 height 11
click at [79, 137] on div "[GEOGRAPHIC_DATA]" at bounding box center [120, 139] width 143 height 7
click at [471, 309] on span "Next Question" at bounding box center [460, 310] width 27 height 5
drag, startPoint x: 95, startPoint y: 163, endPoint x: 370, endPoint y: 149, distance: 275.6
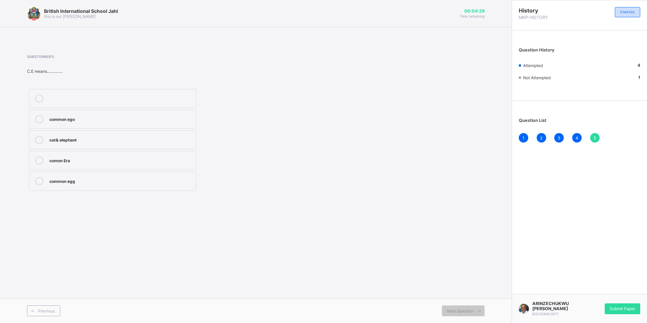
click at [95, 163] on div "comon Era" at bounding box center [120, 160] width 143 height 8
click at [627, 306] on span "Submit Paper" at bounding box center [621, 308] width 25 height 5
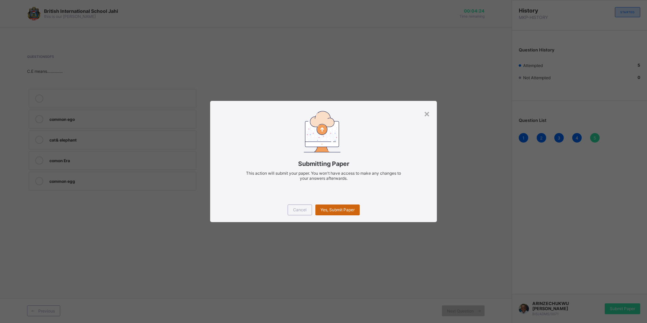
click at [329, 205] on div "Yes, Submit Paper" at bounding box center [337, 209] width 44 height 11
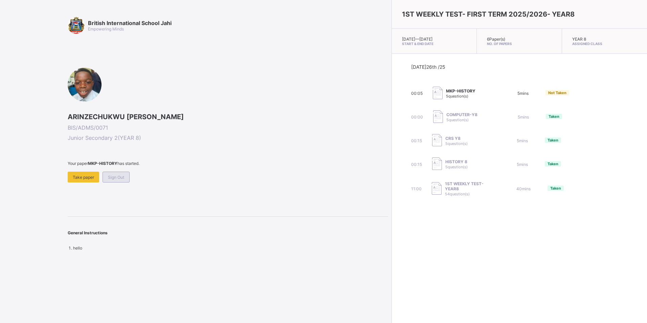
click at [117, 177] on span "Sign Out" at bounding box center [116, 177] width 16 height 5
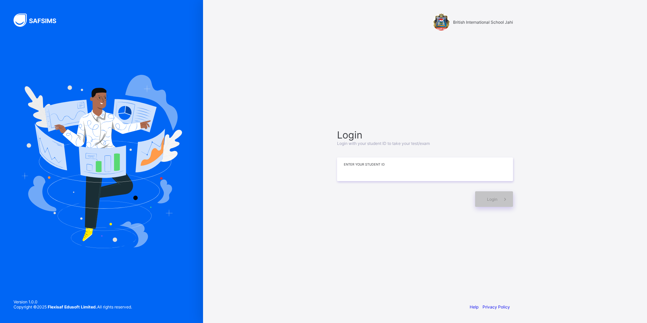
click at [342, 171] on input at bounding box center [425, 169] width 176 height 24
type input "**********"
click at [502, 197] on icon at bounding box center [504, 199] width 7 height 6
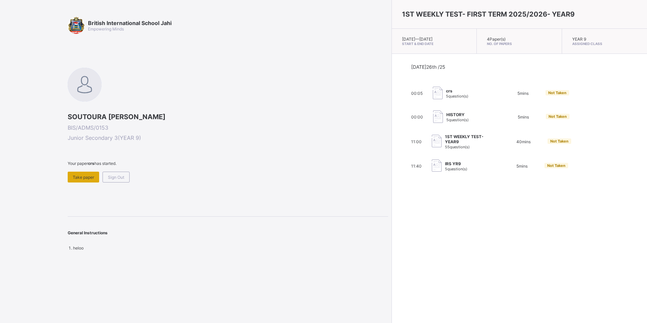
click at [73, 175] on span "Take paper" at bounding box center [83, 177] width 21 height 5
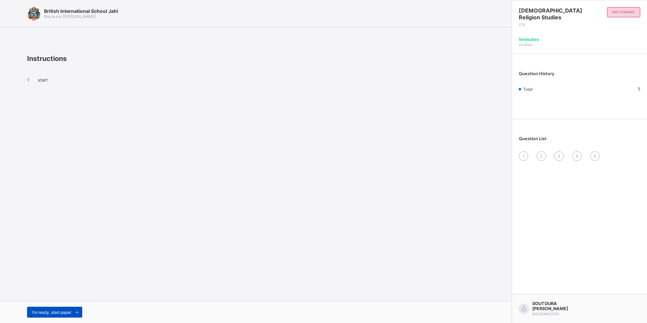
click at [64, 309] on span "I’m ready, start paper" at bounding box center [51, 311] width 39 height 5
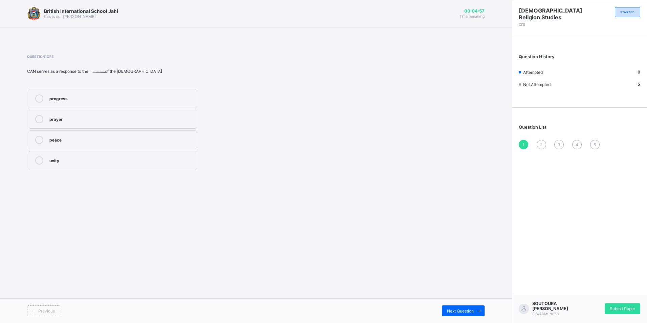
click at [65, 128] on label "prayer" at bounding box center [112, 119] width 167 height 19
click at [630, 305] on div "Submit Paper" at bounding box center [622, 308] width 36 height 11
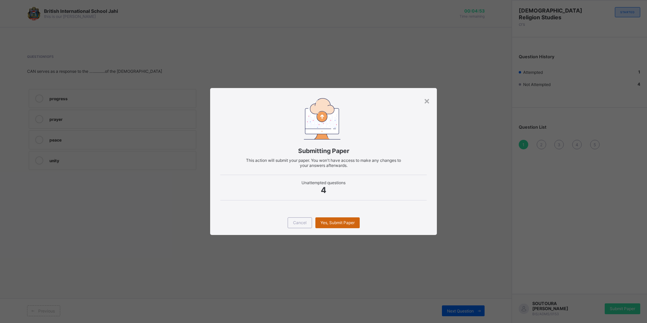
click at [328, 221] on span "Yes, Submit Paper" at bounding box center [337, 222] width 34 height 5
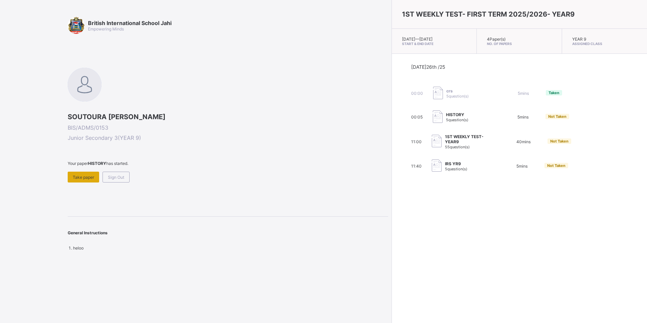
click at [83, 175] on span "Take paper" at bounding box center [83, 177] width 21 height 5
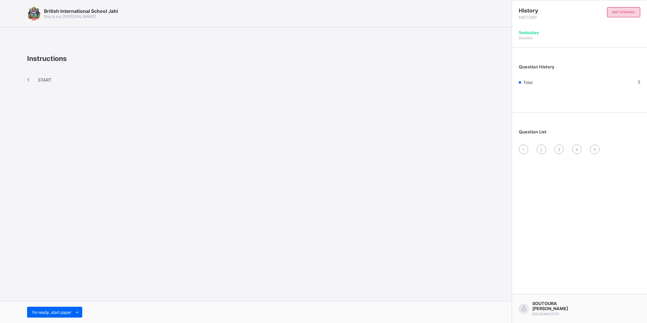
click at [48, 83] on div "START" at bounding box center [255, 86] width 457 height 46
click at [47, 83] on div "START" at bounding box center [255, 86] width 457 height 46
click at [32, 309] on div "I’m ready, start paper" at bounding box center [54, 311] width 55 height 11
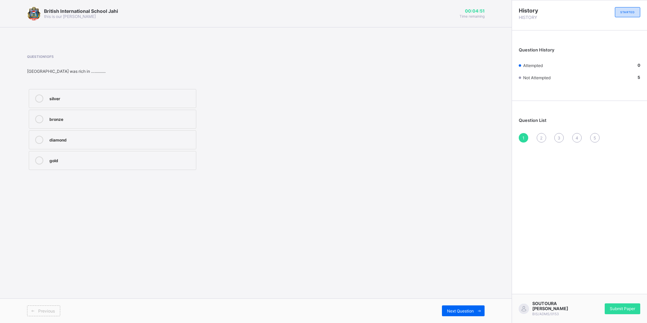
click at [542, 137] on span "2" at bounding box center [541, 137] width 2 height 5
click at [84, 96] on div "first" at bounding box center [120, 97] width 143 height 7
click at [558, 136] on span "3" at bounding box center [558, 137] width 3 height 5
click at [542, 138] on div "2" at bounding box center [540, 137] width 9 height 9
click at [178, 98] on div "first" at bounding box center [120, 97] width 143 height 7
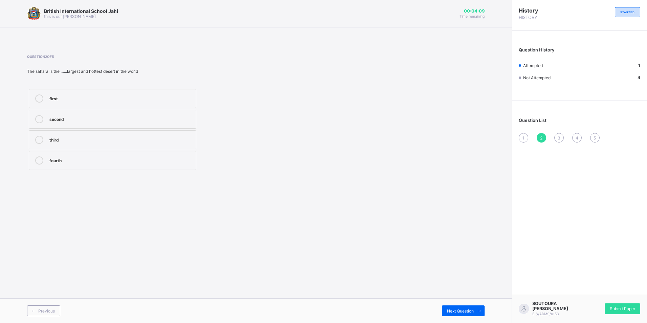
click at [60, 96] on label "first" at bounding box center [112, 98] width 167 height 19
click at [60, 96] on div "first" at bounding box center [120, 97] width 143 height 7
click at [62, 96] on div "first" at bounding box center [120, 97] width 143 height 7
click at [242, 311] on div "Previous" at bounding box center [141, 310] width 229 height 11
drag, startPoint x: 308, startPoint y: 235, endPoint x: 310, endPoint y: 141, distance: 93.7
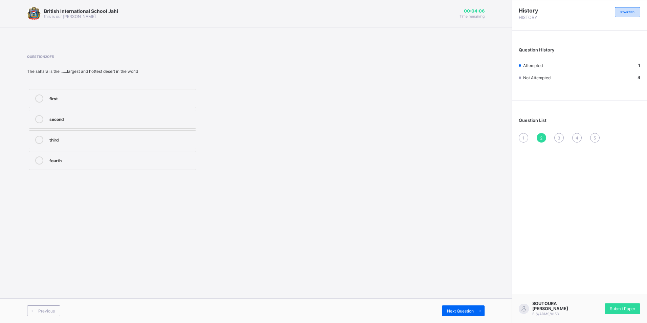
click at [310, 216] on div "British International School Jahi this is our [PERSON_NAME] 00:04:06 Time remai…" at bounding box center [255, 161] width 511 height 323
drag, startPoint x: 310, startPoint y: 141, endPoint x: 315, endPoint y: -25, distance: 166.5
click at [315, 0] on html "British International School Jahi this is our [PERSON_NAME] 00:04:06 Time remai…" at bounding box center [323, 161] width 647 height 323
click at [230, 111] on div "first second third fourth" at bounding box center [169, 129] width 285 height 84
click at [71, 118] on div "second" at bounding box center [120, 118] width 143 height 7
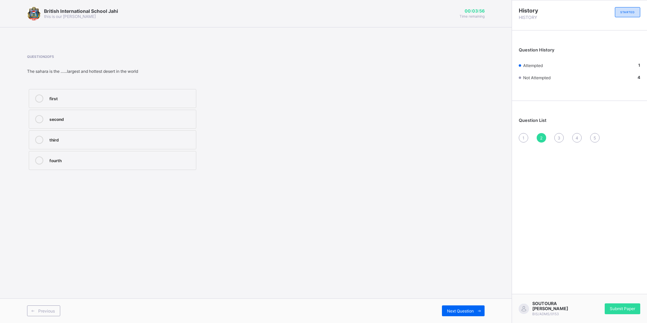
click at [73, 101] on div "first" at bounding box center [120, 97] width 143 height 7
click at [145, 102] on label "first" at bounding box center [112, 98] width 167 height 19
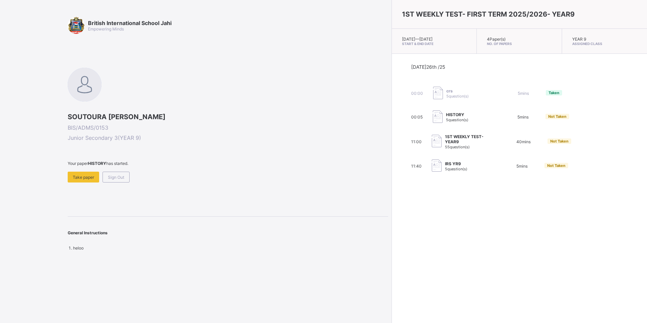
click at [445, 146] on span "55 question(s)" at bounding box center [457, 146] width 25 height 5
click at [516, 139] on span "40 mins" at bounding box center [523, 141] width 14 height 5
click at [550, 141] on span "Not Taken" at bounding box center [559, 141] width 18 height 5
click at [550, 142] on span "Not Taken" at bounding box center [559, 141] width 18 height 5
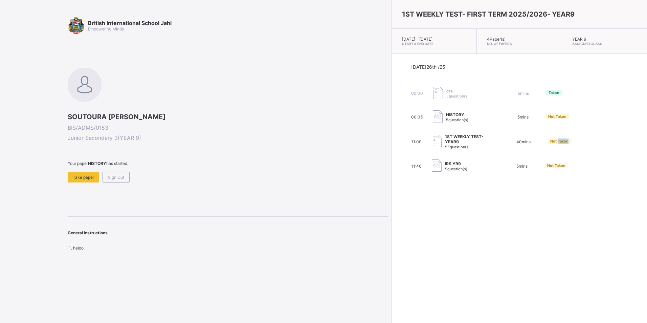
click at [550, 142] on span "Not Taken" at bounding box center [559, 141] width 18 height 5
drag, startPoint x: 521, startPoint y: 142, endPoint x: 537, endPoint y: 158, distance: 22.3
click at [537, 158] on div "[DATE] 26th /25 00:00 crs 5 question(s) 5 mins Taken 00:05 HISTORY 5 question(s…" at bounding box center [519, 118] width 217 height 109
click at [432, 138] on img at bounding box center [437, 141] width 10 height 13
click at [432, 141] on img at bounding box center [437, 141] width 10 height 13
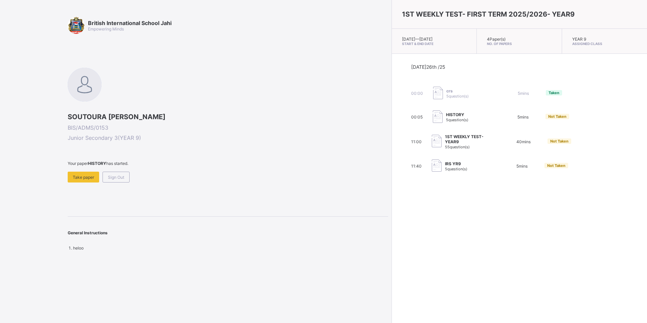
click at [445, 143] on span "1ST WEEKLY TEST- YEAR9" at bounding box center [470, 139] width 51 height 10
click at [445, 144] on div "1ST WEEKLY TEST- YEAR9 55 question(s)" at bounding box center [470, 141] width 51 height 15
drag, startPoint x: 411, startPoint y: 144, endPoint x: 456, endPoint y: 178, distance: 56.5
click at [456, 178] on div "[DATE] 26th /25 00:00 crs 5 question(s) 5 mins Taken 00:05 HISTORY 5 question(s…" at bounding box center [519, 118] width 255 height 129
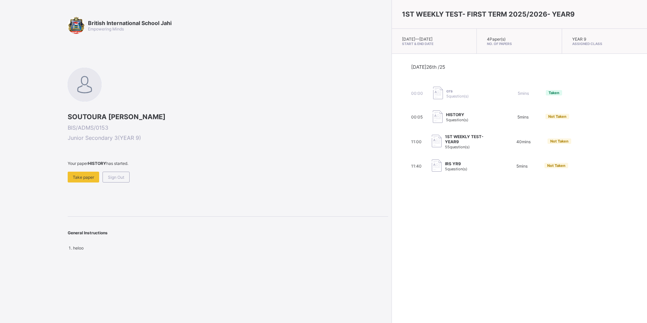
click at [411, 143] on div "11:00 1ST WEEKLY TEST- YEAR9 55 question(s) 40 mins Not Taken" at bounding box center [519, 141] width 217 height 15
click at [411, 145] on div "11:00 1ST WEEKLY TEST- YEAR9 55 question(s) 40 mins Not Taken" at bounding box center [519, 141] width 217 height 15
click at [411, 144] on div "11:00 1ST WEEKLY TEST- YEAR9 55 question(s) 40 mins Not Taken" at bounding box center [519, 141] width 217 height 15
click at [432, 146] on img at bounding box center [437, 141] width 10 height 13
drag, startPoint x: 403, startPoint y: 145, endPoint x: 444, endPoint y: 154, distance: 42.1
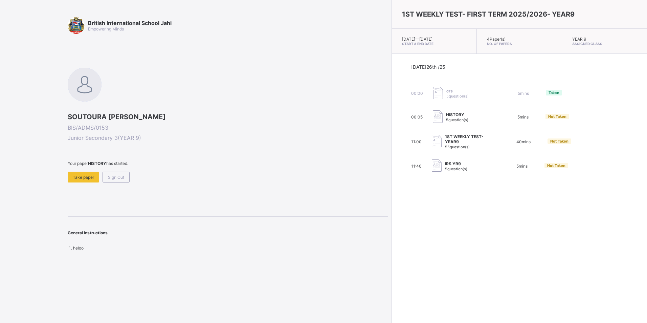
click at [432, 145] on img at bounding box center [437, 141] width 10 height 13
click at [444, 155] on div "[DATE] 26th /25 00:00 crs 5 question(s) 5 mins Taken 00:05 HISTORY 5 question(s…" at bounding box center [519, 118] width 217 height 109
click at [448, 154] on div "[DATE] 26th /25 00:00 crs 5 question(s) 5 mins Taken 00:05 HISTORY 5 question(s…" at bounding box center [519, 118] width 217 height 109
click at [445, 167] on span "5 question(s)" at bounding box center [456, 168] width 22 height 5
click at [547, 164] on span "Not Taken" at bounding box center [556, 165] width 18 height 5
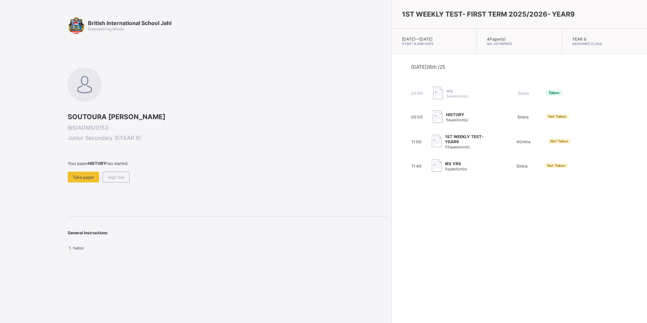
click at [450, 119] on div "HISTORY 5 question(s)" at bounding box center [467, 117] width 68 height 14
click at [446, 116] on span "HISTORY" at bounding box center [457, 114] width 22 height 5
click at [90, 178] on span "Take paper" at bounding box center [83, 177] width 21 height 5
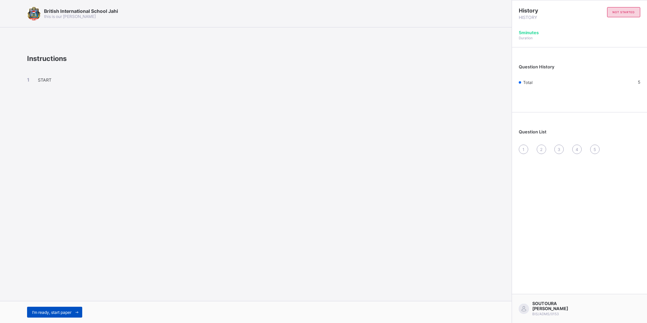
click at [41, 308] on div "I’m ready, start paper" at bounding box center [54, 311] width 55 height 11
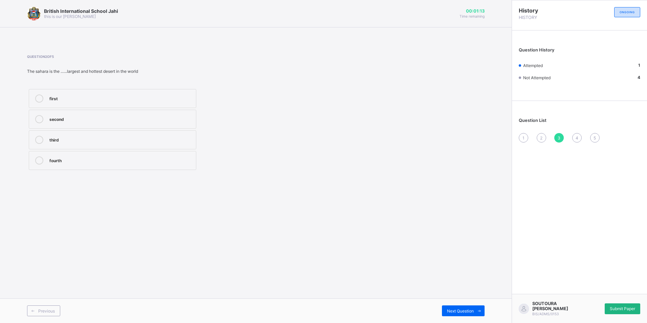
click at [626, 309] on span "Submit Paper" at bounding box center [621, 308] width 25 height 5
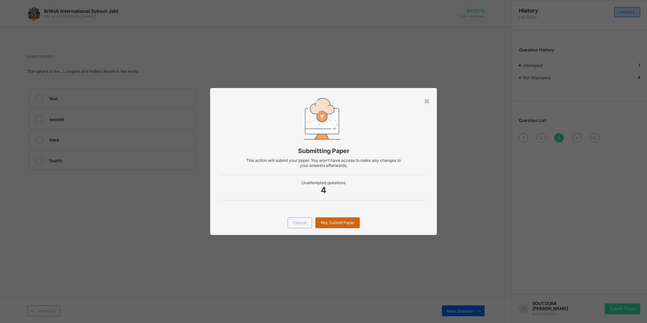
click at [335, 223] on span "Yes, Submit Paper" at bounding box center [337, 222] width 34 height 5
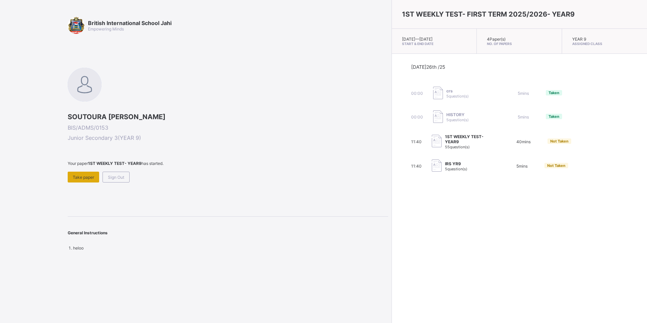
click at [87, 177] on span "Take paper" at bounding box center [83, 177] width 21 height 5
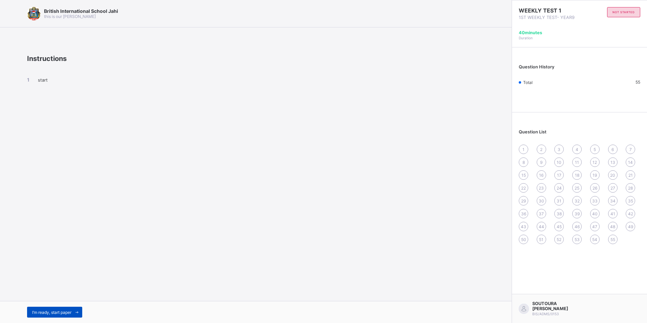
click at [62, 313] on span "I’m ready, start paper" at bounding box center [51, 311] width 39 height 5
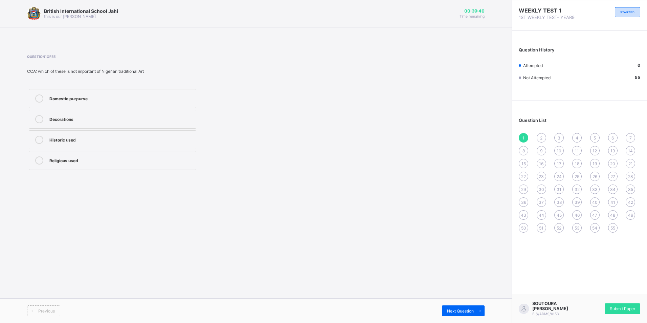
click at [80, 102] on div "Domestic purpurse" at bounding box center [120, 98] width 143 height 8
click at [456, 312] on span "Next Question" at bounding box center [460, 310] width 27 height 5
click at [62, 137] on div "Grass" at bounding box center [120, 139] width 143 height 7
click at [464, 308] on span "Next Question" at bounding box center [460, 310] width 27 height 5
click at [36, 134] on label "NOK Art" at bounding box center [112, 139] width 167 height 19
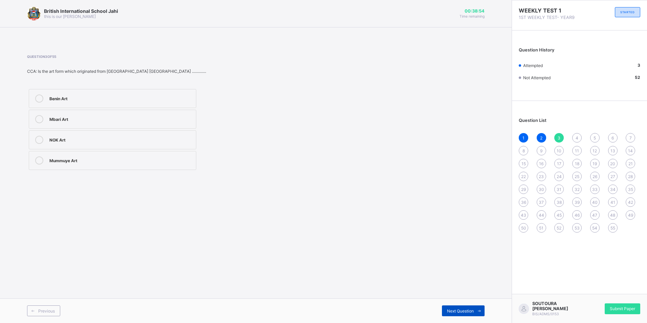
click at [461, 309] on span "Next Question" at bounding box center [460, 310] width 27 height 5
click at [39, 138] on icon at bounding box center [39, 140] width 8 height 8
click at [465, 309] on span "Next Question" at bounding box center [460, 310] width 27 height 5
click at [67, 164] on label "Traditional Ansestors" at bounding box center [112, 160] width 167 height 19
click at [473, 314] on div "Next Question" at bounding box center [463, 310] width 43 height 11
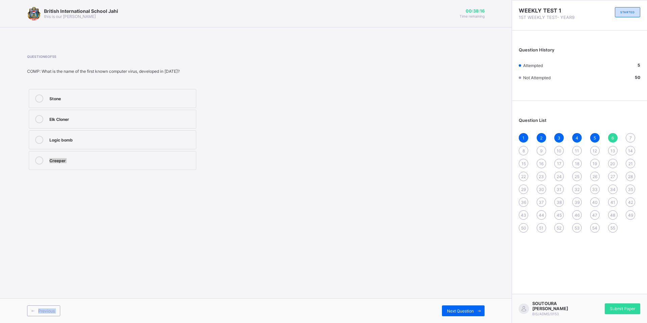
drag, startPoint x: 81, startPoint y: 143, endPoint x: 288, endPoint y: 324, distance: 275.4
click at [288, 322] on html "British International School Jahi this is our [PERSON_NAME] 00:38:16 Time remai…" at bounding box center [323, 161] width 647 height 323
click at [268, 135] on div "Stone Elk Cloner Logic bomb Creeper" at bounding box center [169, 129] width 285 height 84
click at [135, 136] on div "Logic bomb" at bounding box center [120, 139] width 143 height 7
click at [466, 309] on span "Next Question" at bounding box center [460, 310] width 27 height 5
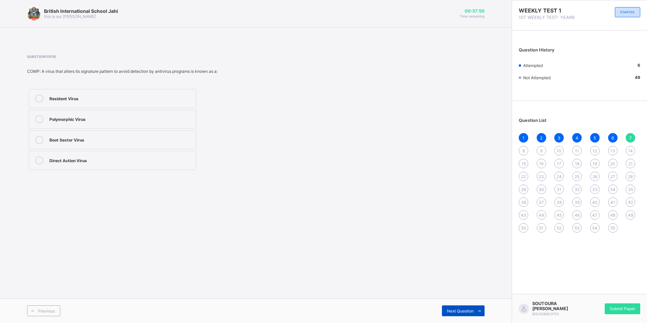
click at [450, 311] on span "Next Question" at bounding box center [460, 310] width 27 height 5
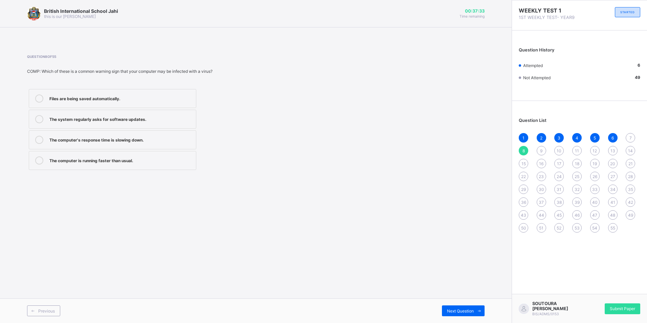
click at [59, 138] on div "The computer's response time is slowing down." at bounding box center [120, 139] width 143 height 7
click at [466, 308] on span "Next Question" at bounding box center [460, 310] width 27 height 5
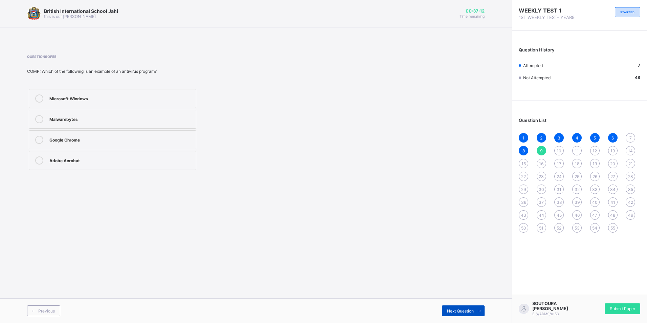
click at [469, 309] on span "Next Question" at bounding box center [460, 310] width 27 height 5
click at [97, 121] on div "Typing a document in Microsoft Word" at bounding box center [120, 118] width 143 height 7
click at [467, 311] on span "Next Question" at bounding box center [460, 310] width 27 height 5
drag, startPoint x: 32, startPoint y: 12, endPoint x: 377, endPoint y: 157, distance: 374.2
click at [377, 157] on div "Question 11 of 55 PHE: …..........is used to re-start the match when play has b…" at bounding box center [255, 112] width 457 height 117
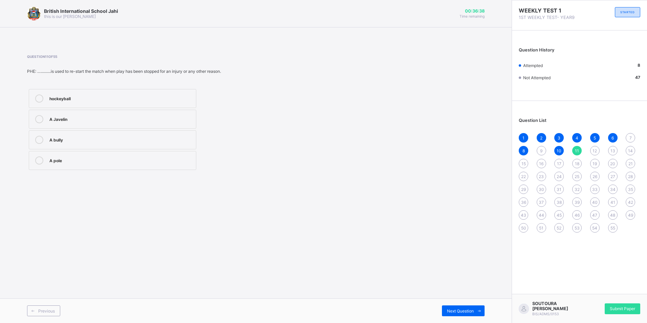
click at [145, 139] on div "A bully" at bounding box center [120, 139] width 143 height 7
click at [466, 312] on span "Next Question" at bounding box center [460, 310] width 27 height 5
click at [466, 309] on span "Next Question" at bounding box center [460, 310] width 27 height 5
click at [453, 310] on span "Next Question" at bounding box center [460, 310] width 27 height 5
click at [54, 140] on div "11" at bounding box center [120, 139] width 143 height 7
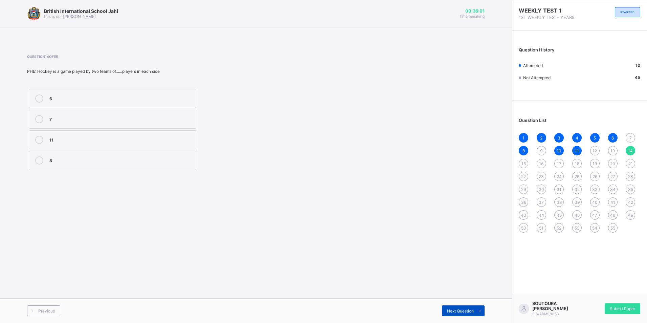
click at [467, 307] on div "Next Question" at bounding box center [463, 310] width 43 height 11
click at [476, 311] on span at bounding box center [478, 310] width 11 height 11
click at [160, 114] on label "Bank draft" at bounding box center [112, 119] width 167 height 19
click at [465, 308] on span "Next Question" at bounding box center [460, 310] width 27 height 5
click at [78, 116] on div "E-payment" at bounding box center [120, 118] width 143 height 7
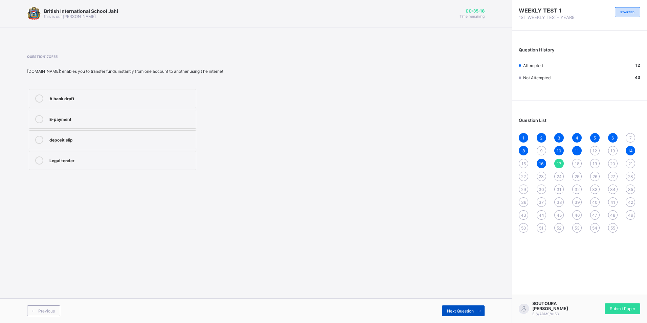
click at [478, 312] on icon at bounding box center [479, 310] width 5 height 4
click at [144, 101] on div "stock" at bounding box center [120, 98] width 143 height 8
click at [464, 311] on span "Next Question" at bounding box center [460, 310] width 27 height 5
click at [474, 312] on span at bounding box center [478, 310] width 11 height 11
click at [54, 163] on div "office procedure" at bounding box center [120, 159] width 143 height 7
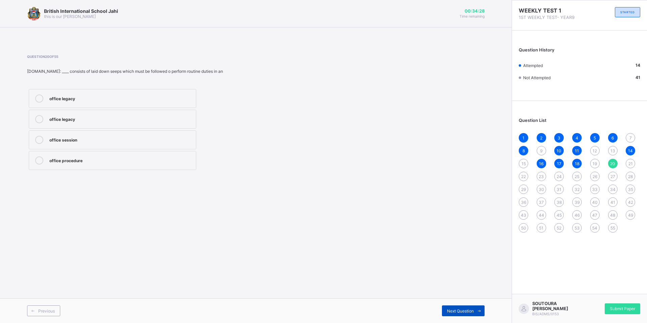
click at [454, 310] on span "Next Question" at bounding box center [460, 310] width 27 height 5
click at [477, 313] on icon at bounding box center [479, 310] width 5 height 4
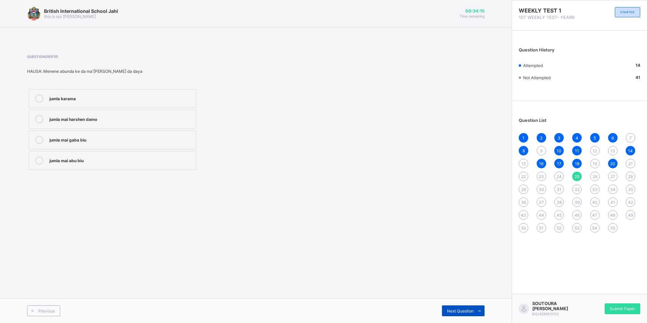
click at [477, 313] on icon at bounding box center [479, 310] width 5 height 4
click at [48, 163] on label "Thank you so much" at bounding box center [112, 160] width 167 height 19
click at [459, 313] on span "Next Question" at bounding box center [460, 310] width 27 height 5
click at [45, 123] on label "Who is it" at bounding box center [112, 119] width 167 height 19
click at [468, 303] on div "Previous Next Question" at bounding box center [255, 310] width 511 height 25
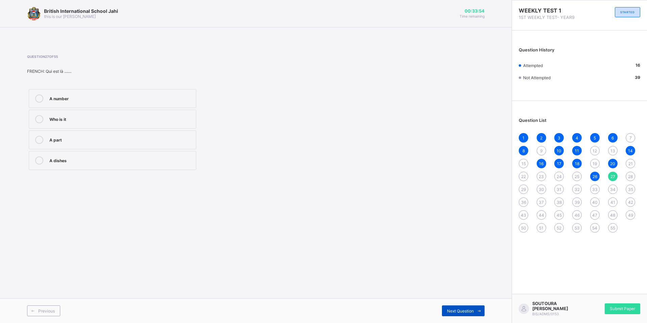
click at [464, 311] on span "Next Question" at bounding box center [460, 310] width 27 height 5
click at [53, 161] on div "Un banquier" at bounding box center [120, 159] width 143 height 7
click at [467, 308] on span "Next Question" at bounding box center [460, 310] width 27 height 5
click at [41, 159] on icon at bounding box center [39, 160] width 8 height 8
click at [463, 312] on span "Next Question" at bounding box center [460, 310] width 27 height 5
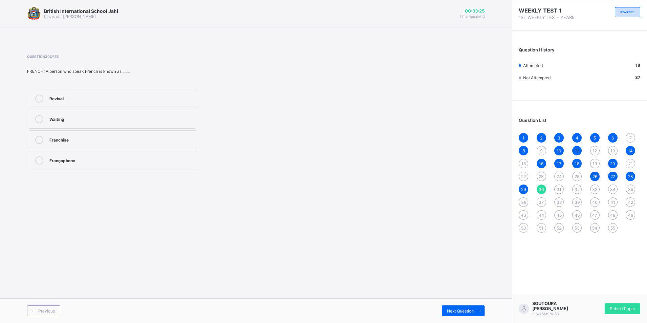
click at [43, 157] on div at bounding box center [39, 160] width 14 height 8
click at [469, 312] on span "Next Question" at bounding box center [460, 310] width 27 height 5
click at [463, 310] on span "Next Question" at bounding box center [460, 310] width 27 height 5
click at [75, 146] on label "(a+b)(m+1)" at bounding box center [112, 139] width 167 height 19
click at [461, 313] on span "Next Question" at bounding box center [460, 310] width 27 height 5
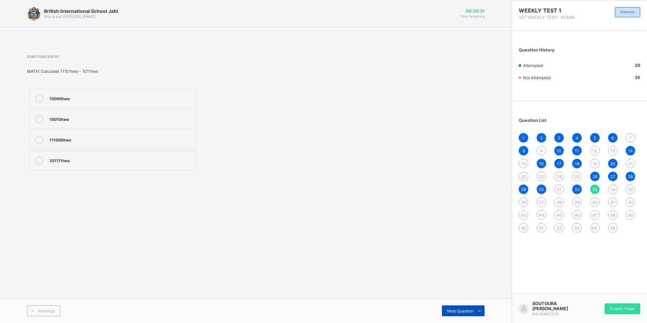
click at [455, 309] on span "Next Question" at bounding box center [460, 310] width 27 height 5
click at [469, 310] on span "Next Question" at bounding box center [460, 310] width 27 height 5
click at [472, 306] on div "Next Question" at bounding box center [463, 310] width 43 height 11
click at [469, 311] on span "Next Question" at bounding box center [460, 310] width 27 height 5
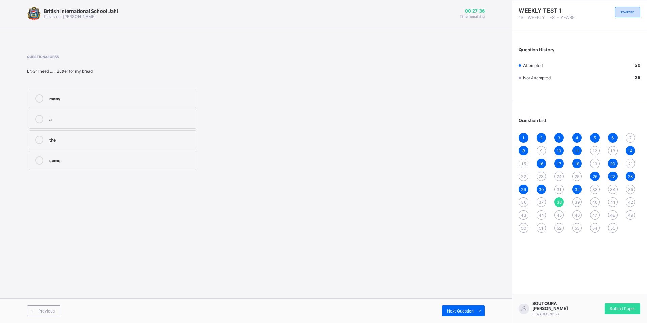
click at [79, 163] on div "some" at bounding box center [120, 160] width 143 height 8
click at [457, 314] on div "Next Question" at bounding box center [463, 310] width 43 height 11
click at [460, 312] on span "Next Question" at bounding box center [460, 310] width 27 height 5
click at [73, 97] on div "weak" at bounding box center [120, 97] width 143 height 7
click at [472, 309] on span "Next Question" at bounding box center [460, 310] width 27 height 5
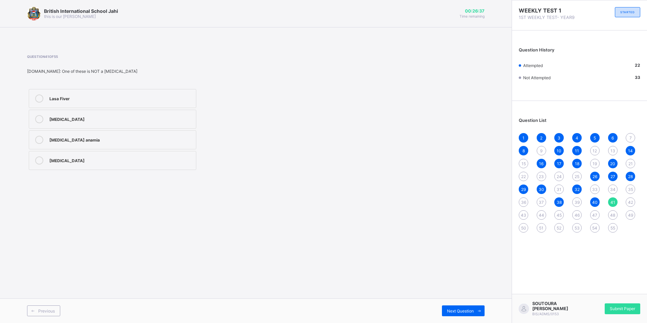
click at [115, 99] on div "Lasa Fiver" at bounding box center [120, 97] width 143 height 7
click at [461, 314] on div "Next Question" at bounding box center [463, 310] width 43 height 11
click at [94, 139] on div "4:0" at bounding box center [120, 139] width 143 height 7
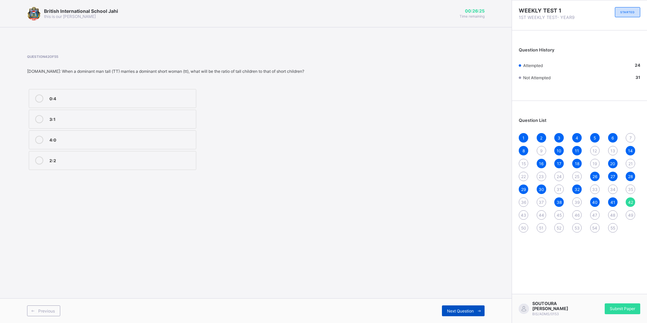
click at [450, 311] on span "Next Question" at bounding box center [460, 310] width 27 height 5
click at [467, 311] on span "Next Question" at bounding box center [460, 310] width 27 height 5
click at [144, 106] on label "Genetics" at bounding box center [112, 98] width 167 height 19
click at [465, 308] on span "Next Question" at bounding box center [460, 310] width 27 height 5
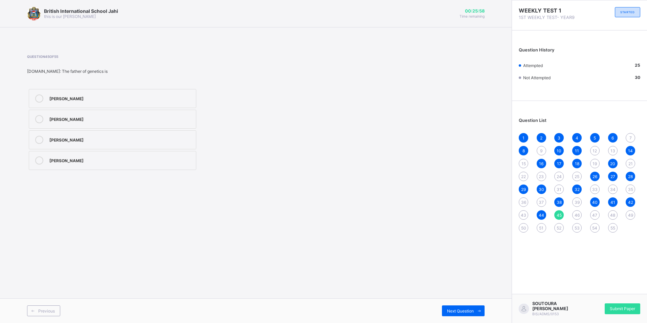
click at [51, 122] on div "[PERSON_NAME]" at bounding box center [120, 119] width 143 height 8
click at [450, 313] on span "Next Question" at bounding box center [460, 310] width 27 height 5
click at [45, 114] on label "1914" at bounding box center [112, 119] width 167 height 19
click at [459, 310] on span "Next Question" at bounding box center [460, 310] width 27 height 5
click at [449, 312] on span "Next Question" at bounding box center [460, 310] width 27 height 5
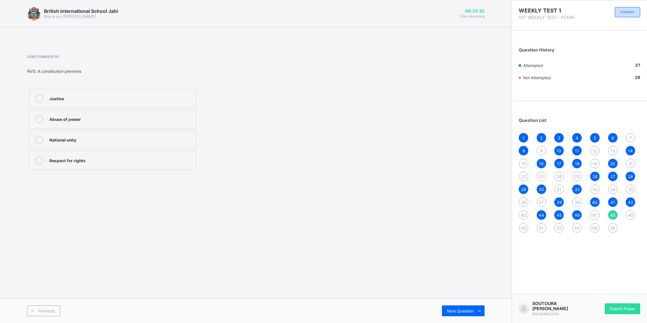
click at [106, 125] on label "Abuse of power" at bounding box center [112, 119] width 167 height 19
click at [471, 312] on span "Next Question" at bounding box center [460, 310] width 27 height 5
click at [156, 94] on label "Protects rights of citizens" at bounding box center [112, 98] width 167 height 19
click at [447, 315] on div "Next Question" at bounding box center [463, 310] width 43 height 11
click at [110, 117] on div "The supreme law of the land" at bounding box center [120, 118] width 143 height 7
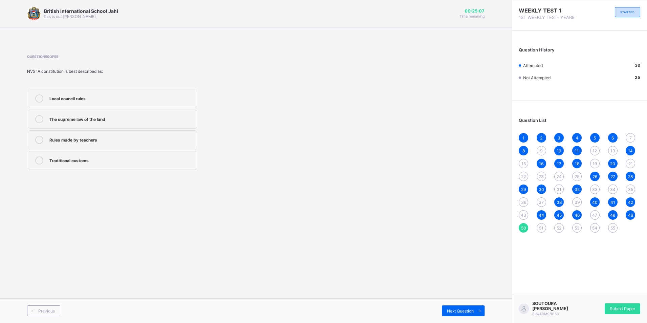
click at [474, 316] on div "Previous Next Question" at bounding box center [255, 310] width 511 height 25
click at [465, 309] on span "Next Question" at bounding box center [460, 310] width 27 height 5
click at [66, 108] on label "Air seasoning" at bounding box center [112, 98] width 167 height 19
click at [470, 308] on span "Next Question" at bounding box center [460, 310] width 27 height 5
click at [79, 100] on div "Polishing" at bounding box center [120, 97] width 143 height 7
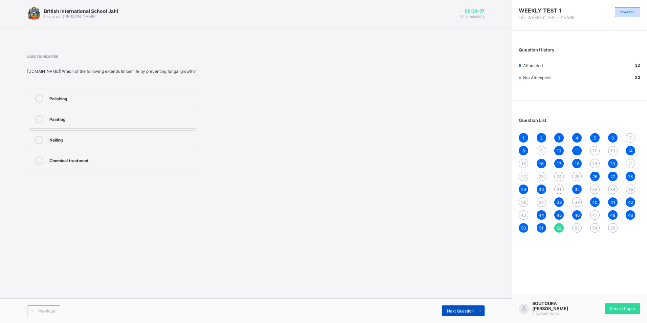
click at [462, 311] on span "Next Question" at bounding box center [460, 310] width 27 height 5
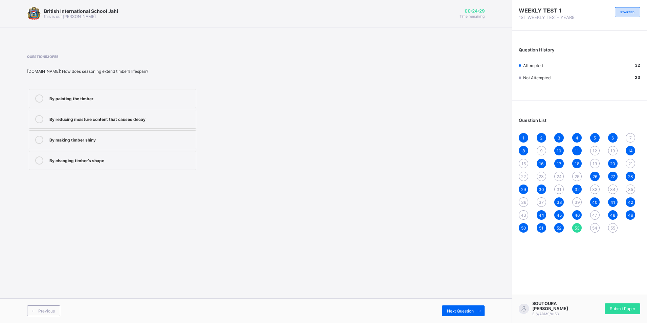
click at [559, 228] on span "52" at bounding box center [558, 227] width 5 height 5
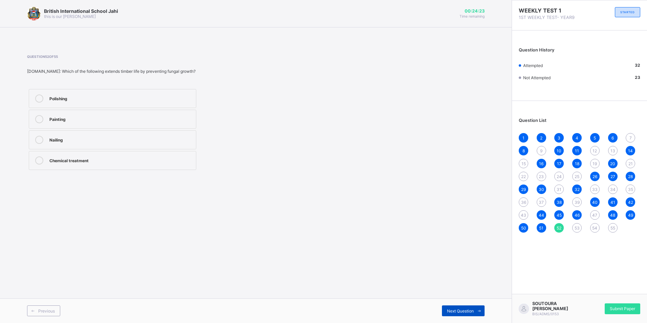
click at [459, 307] on div "Next Question" at bounding box center [463, 310] width 43 height 11
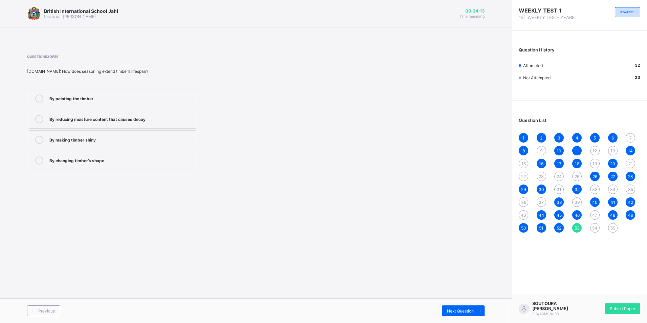
click at [121, 120] on div "By reducing moisture content that causes decay" at bounding box center [120, 118] width 143 height 7
click at [471, 310] on span "Next Question" at bounding box center [460, 310] width 27 height 5
click at [128, 136] on div "To protect against insect damage" at bounding box center [120, 139] width 143 height 7
click at [457, 310] on span "Next Question" at bounding box center [460, 310] width 27 height 5
click at [120, 119] on div "Surface coating with paint or varnish" at bounding box center [120, 118] width 143 height 7
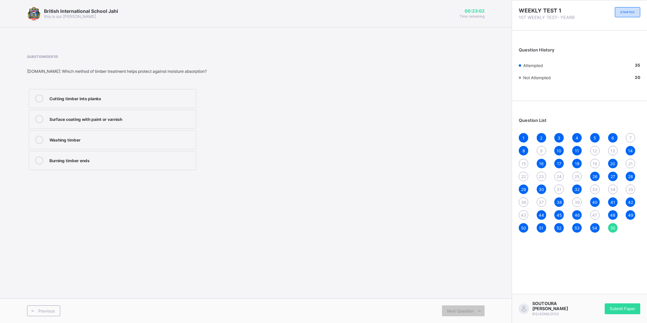
drag, startPoint x: 642, startPoint y: 140, endPoint x: 629, endPoint y: 148, distance: 15.2
drag, startPoint x: 629, startPoint y: 148, endPoint x: 629, endPoint y: 139, distance: 8.5
click at [629, 139] on span "7" at bounding box center [630, 137] width 2 height 5
click at [113, 126] on label "Polymorphic Virus" at bounding box center [112, 119] width 167 height 19
click at [467, 313] on span "Next Question" at bounding box center [460, 310] width 27 height 5
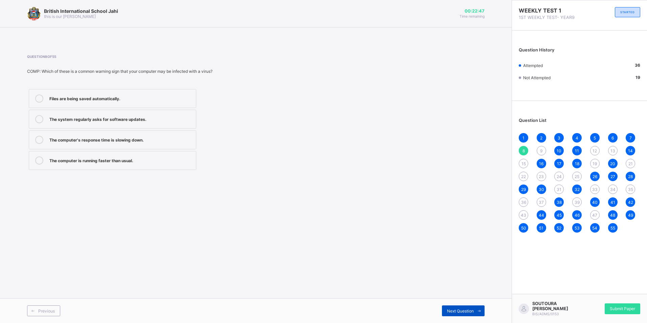
click at [467, 313] on span "Next Question" at bounding box center [460, 310] width 27 height 5
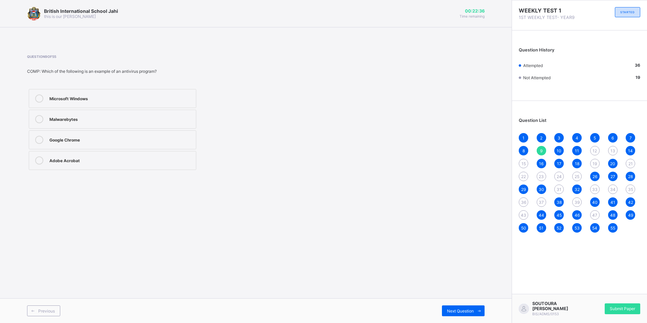
click at [135, 120] on div "Malwarebytes" at bounding box center [120, 118] width 143 height 7
click at [464, 308] on span "Next Question" at bounding box center [460, 310] width 27 height 5
click at [472, 310] on span "Next Question" at bounding box center [460, 310] width 27 height 5
drag, startPoint x: 60, startPoint y: 125, endPoint x: 65, endPoint y: 131, distance: 8.6
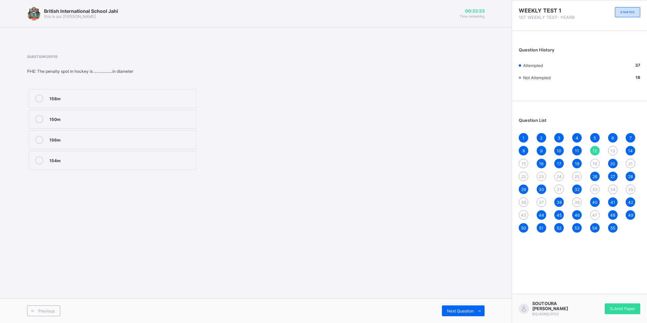
click at [60, 125] on label "150m" at bounding box center [112, 119] width 167 height 19
click at [461, 309] on span "Next Question" at bounding box center [460, 310] width 27 height 5
click at [92, 146] on label "91.20mm &54.00mm" at bounding box center [112, 139] width 167 height 19
click at [477, 311] on icon at bounding box center [479, 310] width 5 height 4
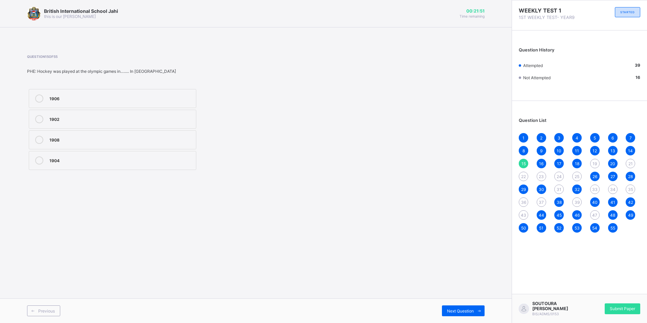
click at [79, 136] on div "1908" at bounding box center [120, 139] width 143 height 7
click at [155, 144] on label "1908" at bounding box center [112, 139] width 167 height 19
click at [478, 308] on icon at bounding box center [479, 310] width 5 height 4
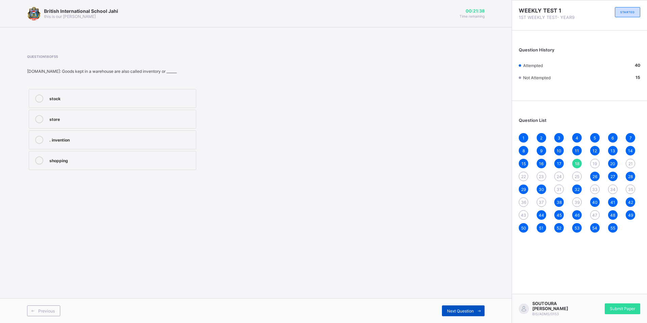
click at [478, 308] on icon at bounding box center [479, 310] width 5 height 4
click at [107, 94] on div "Wages" at bounding box center [120, 97] width 143 height 7
click at [457, 309] on span "Next Question" at bounding box center [460, 310] width 27 height 5
click at [459, 315] on div "Next Question" at bounding box center [463, 310] width 43 height 11
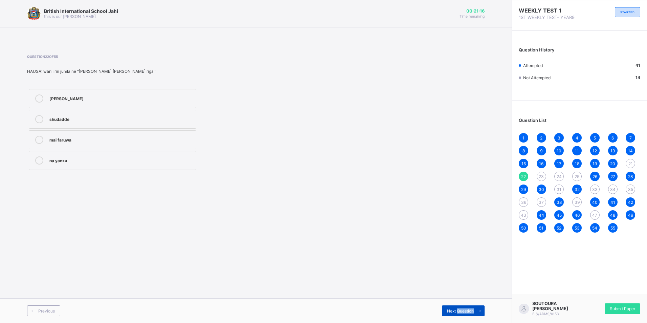
click at [459, 315] on div "Next Question" at bounding box center [463, 310] width 43 height 11
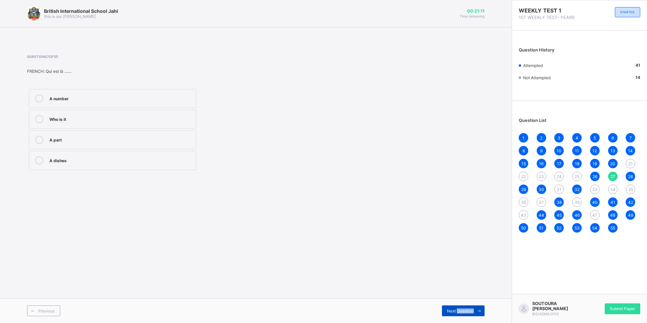
click at [459, 315] on div "Next Question" at bounding box center [463, 310] width 43 height 11
click at [593, 189] on span "33" at bounding box center [594, 189] width 5 height 5
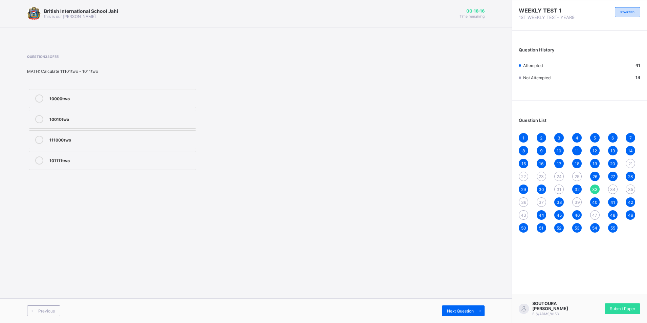
click at [558, 188] on span "31" at bounding box center [558, 189] width 5 height 5
click at [594, 187] on span "33" at bounding box center [594, 189] width 5 height 5
click at [62, 93] on label "10000two" at bounding box center [112, 98] width 167 height 19
click at [461, 311] on span "Next Question" at bounding box center [460, 310] width 27 height 5
click at [89, 126] on label "105" at bounding box center [112, 119] width 167 height 19
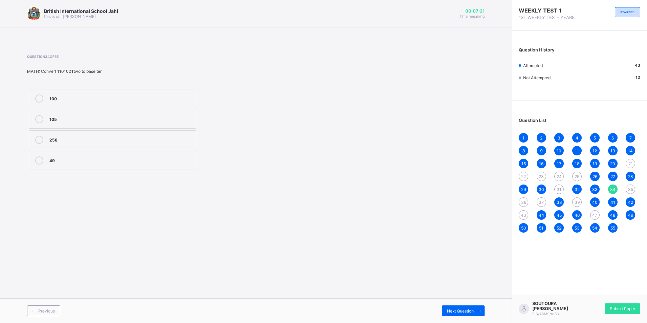
click at [631, 191] on span "35" at bounding box center [630, 189] width 5 height 5
click at [81, 145] on label "1001011two" at bounding box center [112, 139] width 167 height 19
click at [470, 309] on span "Next Question" at bounding box center [460, 310] width 27 height 5
click at [96, 115] on label "signage" at bounding box center [112, 119] width 167 height 19
click at [467, 314] on div "Next Question" at bounding box center [463, 310] width 43 height 11
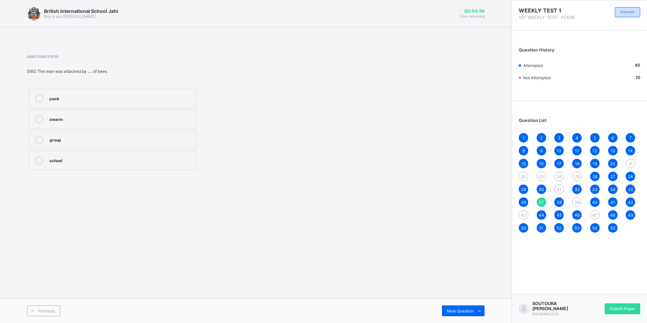
click at [131, 134] on label "group" at bounding box center [112, 139] width 167 height 19
drag, startPoint x: 463, startPoint y: 312, endPoint x: 457, endPoint y: 312, distance: 6.1
click at [460, 312] on span "Next Question" at bounding box center [460, 310] width 27 height 5
drag, startPoint x: 457, startPoint y: 312, endPoint x: 457, endPoint y: 307, distance: 5.5
click at [457, 307] on div "Next Question" at bounding box center [463, 310] width 43 height 11
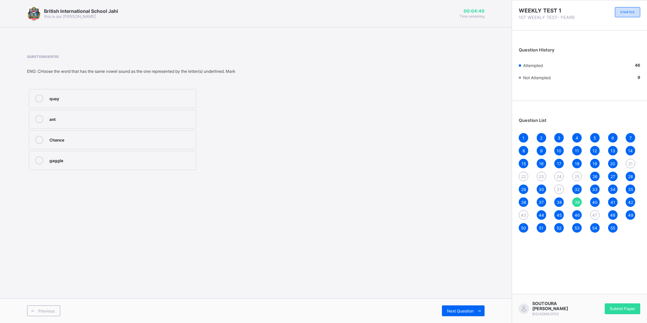
click at [176, 127] on label "ant" at bounding box center [112, 119] width 167 height 19
click at [463, 315] on div "Next Question" at bounding box center [463, 310] width 43 height 11
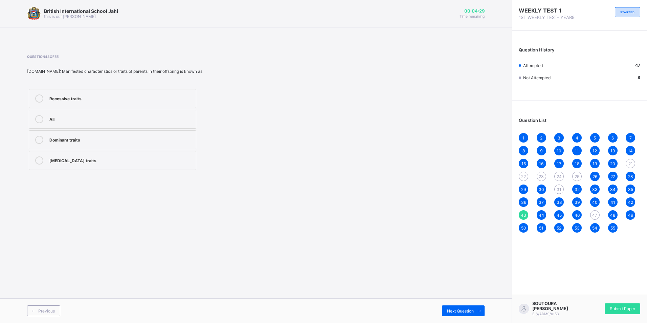
click at [135, 142] on div "Dominant traits" at bounding box center [120, 140] width 143 height 8
click at [445, 316] on div "Next Question" at bounding box center [463, 310] width 43 height 11
drag, startPoint x: 445, startPoint y: 316, endPoint x: 455, endPoint y: 315, distance: 9.5
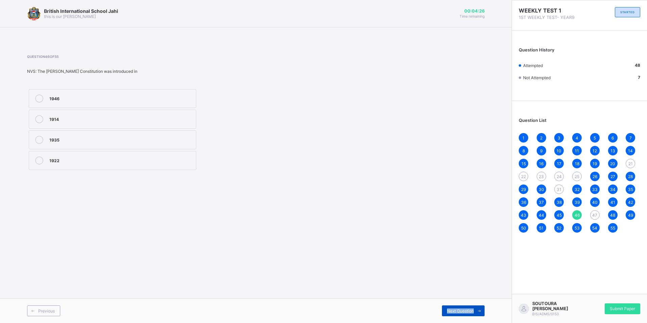
click at [455, 315] on div "Next Question" at bounding box center [463, 310] width 43 height 11
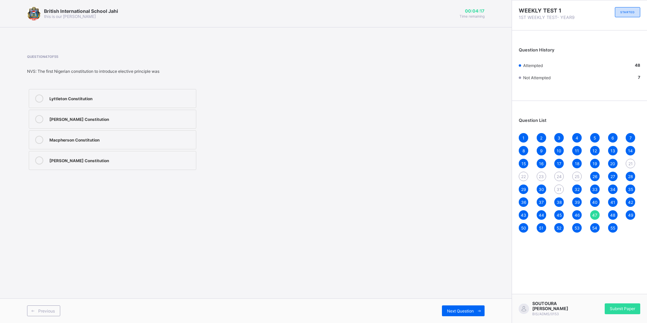
click at [104, 161] on div "[PERSON_NAME] Constitution" at bounding box center [120, 159] width 143 height 7
click at [72, 127] on label "[PERSON_NAME] Constitution" at bounding box center [112, 119] width 167 height 19
click at [470, 313] on div "Next Question" at bounding box center [463, 310] width 43 height 11
click at [630, 166] on div "21" at bounding box center [629, 163] width 9 height 9
click at [556, 193] on div "1 2 3 4 5 6 7 8 9 10 11 12 13 14 15 16 17 18 19 20 21 22 23 24 25 26 27 28 29 3…" at bounding box center [578, 182] width 121 height 99
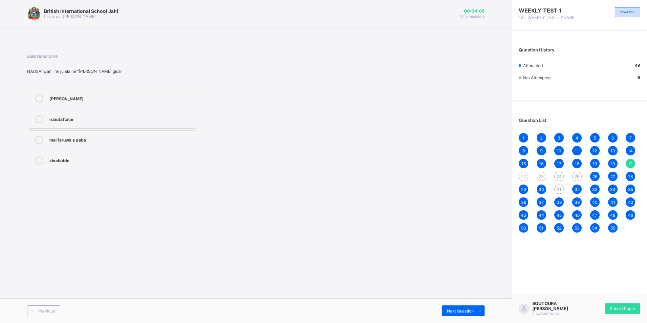
click at [558, 191] on span "31" at bounding box center [558, 189] width 5 height 5
click at [90, 137] on div "(2x+y)(3u-2x-y)" at bounding box center [120, 139] width 143 height 7
click at [461, 310] on span "Next Question" at bounding box center [460, 310] width 27 height 5
click at [631, 164] on span "21" at bounding box center [630, 163] width 4 height 5
click at [521, 176] on span "22" at bounding box center [523, 176] width 5 height 5
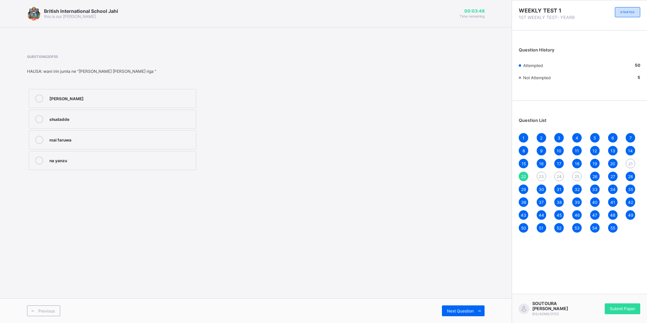
click at [539, 176] on span "23" at bounding box center [540, 176] width 5 height 5
click at [559, 179] on span "24" at bounding box center [558, 176] width 5 height 5
click at [572, 179] on div "25" at bounding box center [576, 175] width 9 height 9
click at [629, 260] on div "WEEKLY TEST 1 1ST WEEKLY TEST- YEAR9 STARTED Question History Attempted 50 Not …" at bounding box center [578, 161] width 135 height 323
click at [629, 306] on span "Submit Paper" at bounding box center [621, 308] width 25 height 5
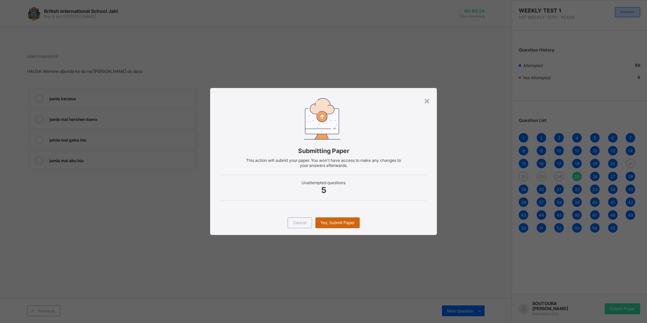
click at [342, 223] on span "Yes, Submit Paper" at bounding box center [337, 222] width 34 height 5
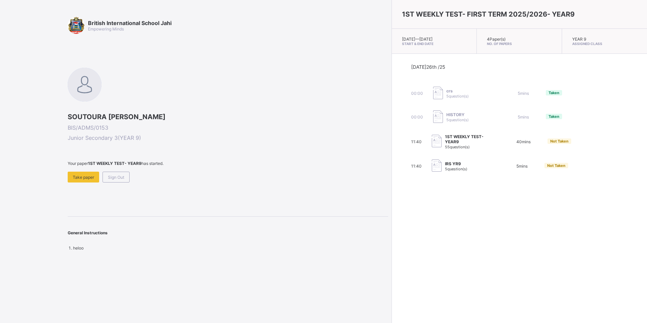
click at [445, 144] on span "55 question(s)" at bounding box center [457, 146] width 25 height 5
click at [92, 179] on span "Take paper" at bounding box center [83, 177] width 21 height 5
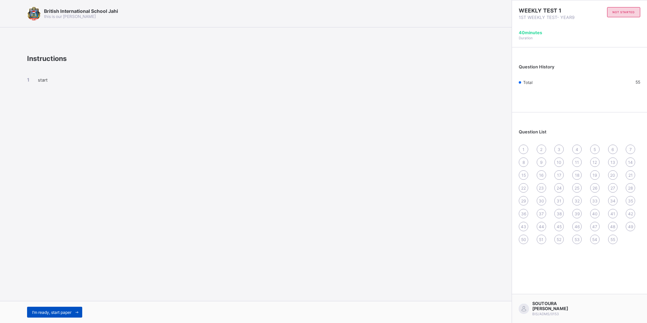
click at [57, 312] on span "I’m ready, start paper" at bounding box center [51, 311] width 39 height 5
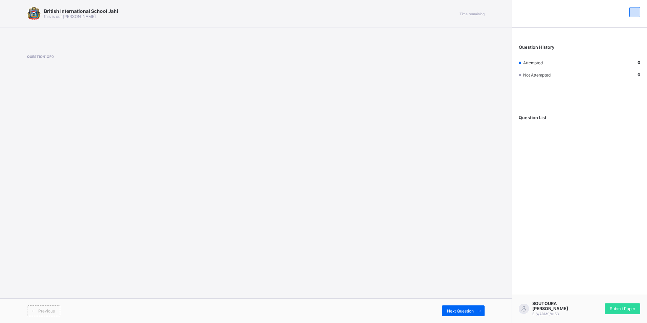
click at [60, 90] on div "Question 1 of 0" at bounding box center [255, 68] width 457 height 48
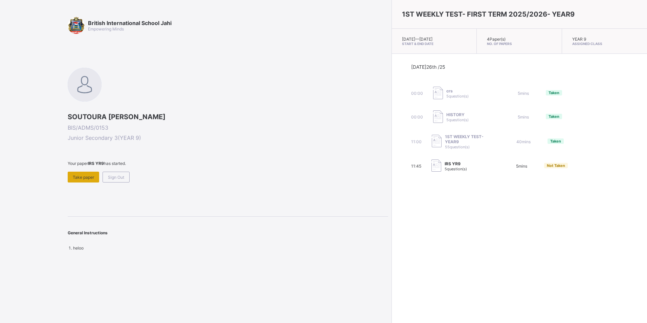
click at [84, 176] on span "Take paper" at bounding box center [83, 177] width 21 height 5
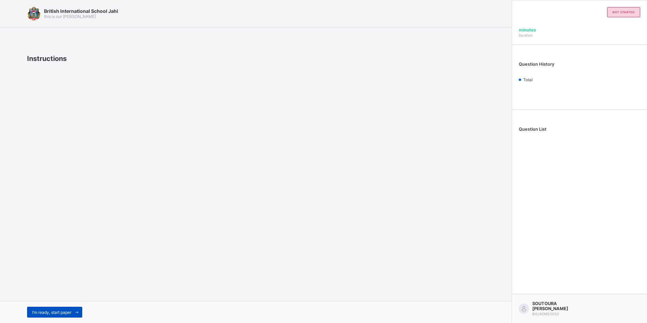
click at [60, 308] on div "I’m ready, start paper" at bounding box center [54, 311] width 55 height 11
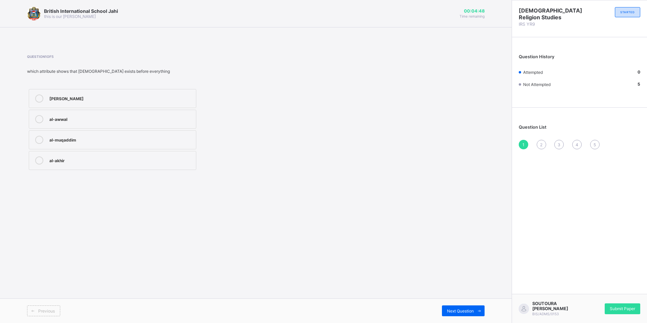
click at [138, 126] on label "al-awwal" at bounding box center [112, 119] width 167 height 19
click at [466, 310] on span "Next Question" at bounding box center [460, 310] width 27 height 5
click at [105, 120] on div "the one who provides" at bounding box center [120, 118] width 143 height 7
click at [473, 309] on span "Next Question" at bounding box center [460, 310] width 27 height 5
click at [72, 159] on div "the all powerful" at bounding box center [120, 159] width 143 height 7
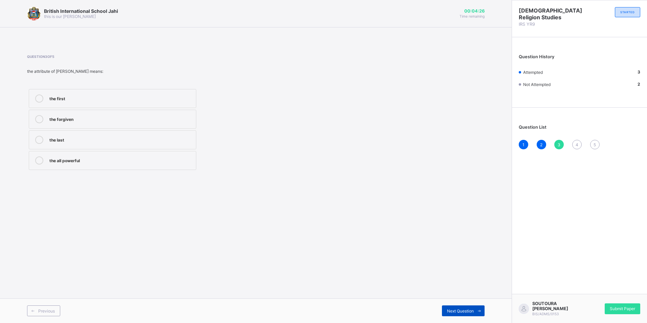
click at [458, 309] on span "Next Question" at bounding box center [460, 310] width 27 height 5
click at [148, 101] on div "ungrateful" at bounding box center [120, 98] width 143 height 8
click at [455, 311] on span "Next Question" at bounding box center [460, 310] width 27 height 5
click at [102, 98] on div "welth" at bounding box center [120, 97] width 143 height 7
click at [622, 307] on span "Submit Paper" at bounding box center [621, 308] width 25 height 5
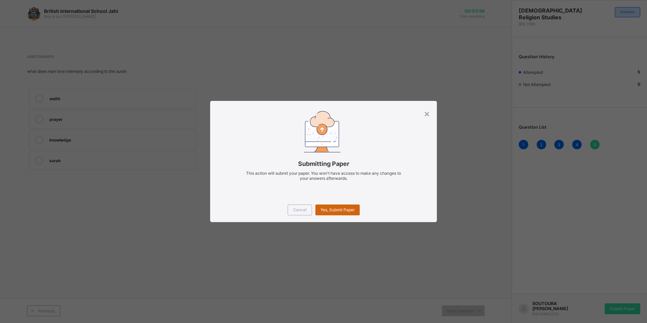
click at [337, 209] on span "Yes, Submit Paper" at bounding box center [337, 209] width 34 height 5
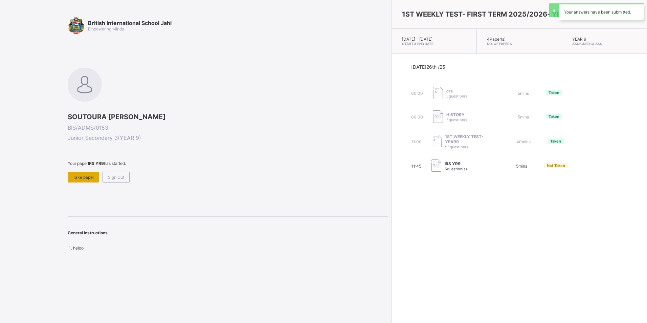
click at [88, 179] on span "Take paper" at bounding box center [83, 177] width 21 height 5
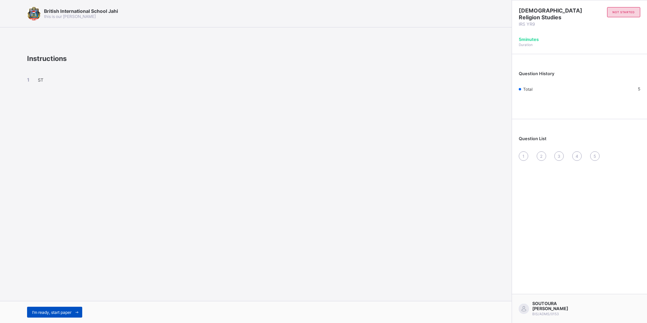
click at [73, 314] on span at bounding box center [76, 311] width 11 height 11
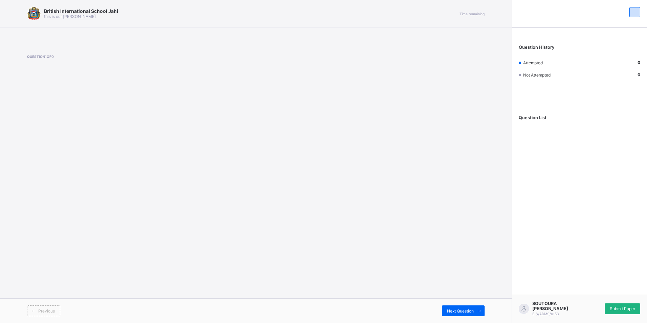
click at [623, 309] on span "Submit Paper" at bounding box center [621, 308] width 25 height 5
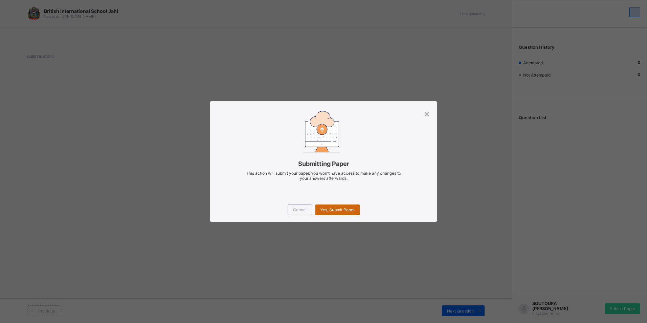
click at [326, 206] on div "Yes, Submit Paper" at bounding box center [337, 209] width 44 height 11
click at [296, 208] on span "Cancel" at bounding box center [300, 209] width 14 height 5
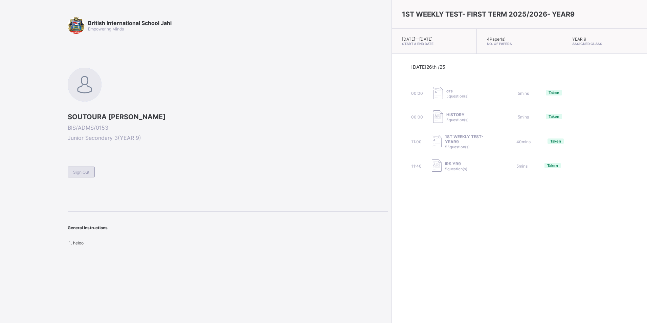
click at [86, 173] on span "Sign Out" at bounding box center [81, 171] width 16 height 5
